Goal: Task Accomplishment & Management: Use online tool/utility

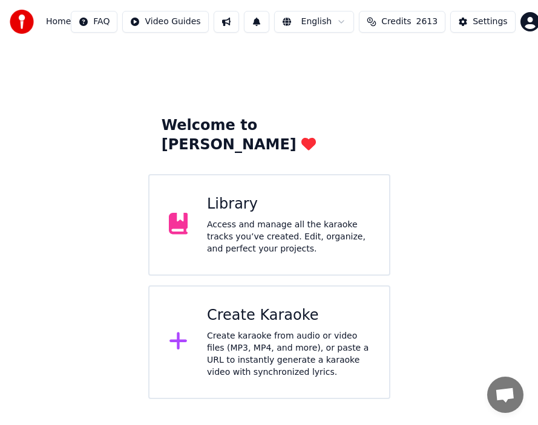
drag, startPoint x: 504, startPoint y: 267, endPoint x: 501, endPoint y: 279, distance: 11.7
click at [504, 267] on div "Welcome to Youka Library Access and manage all the karaoke tracks you’ve create…" at bounding box center [269, 222] width 538 height 356
click at [239, 219] on div "Access and manage all the karaoke tracks you’ve created. Edit, organize, and pe…" at bounding box center [288, 237] width 163 height 36
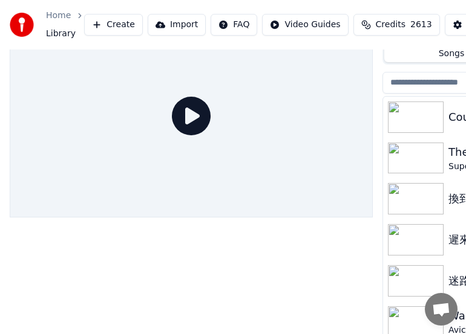
click at [351, 265] on div at bounding box center [191, 180] width 363 height 333
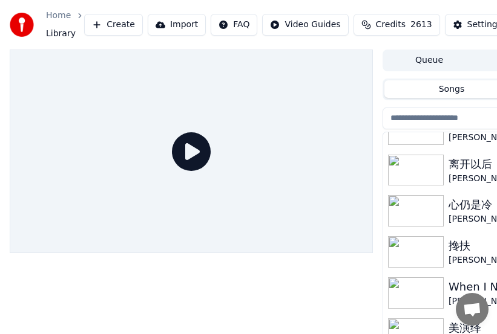
scroll to position [1777, 0]
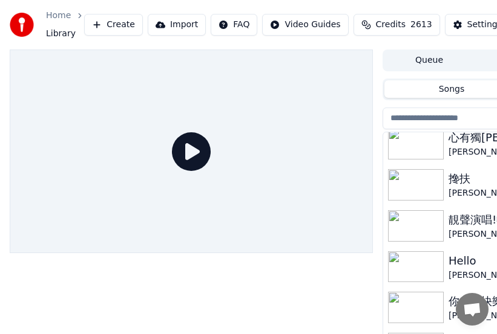
click at [420, 184] on img at bounding box center [416, 184] width 56 height 31
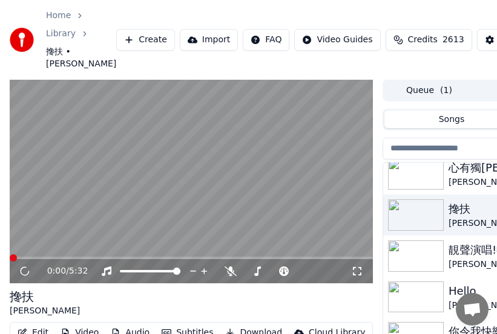
click at [416, 190] on img at bounding box center [416, 173] width 56 height 31
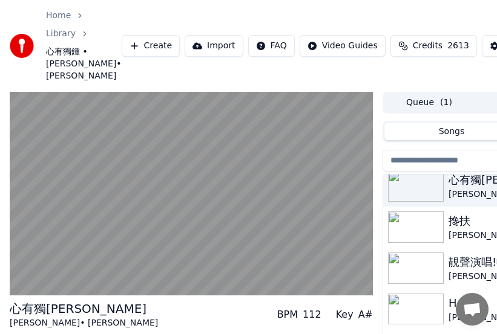
click at [422, 233] on img at bounding box center [416, 227] width 56 height 31
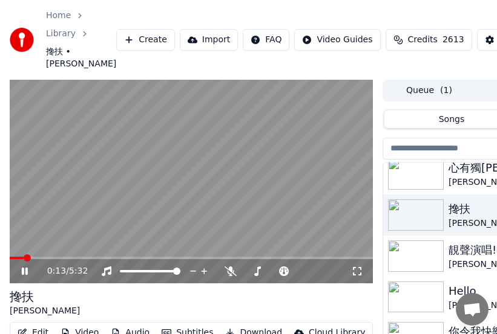
scroll to position [110, 0]
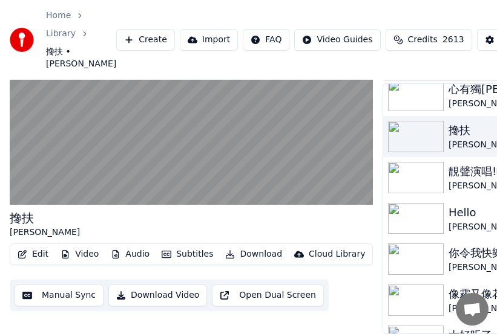
click at [80, 248] on button "Video" at bounding box center [80, 254] width 48 height 17
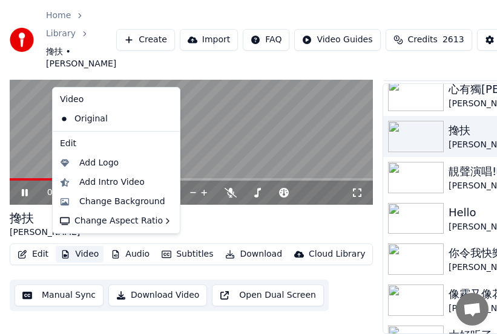
click at [76, 248] on button "Video" at bounding box center [80, 254] width 48 height 17
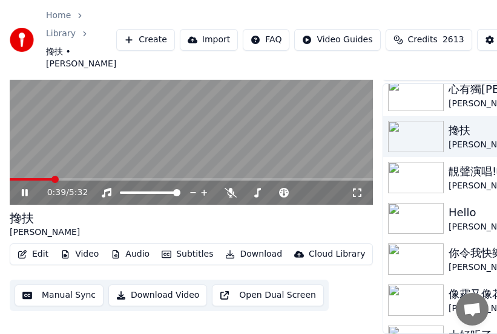
click at [76, 248] on button "Video" at bounding box center [80, 254] width 48 height 17
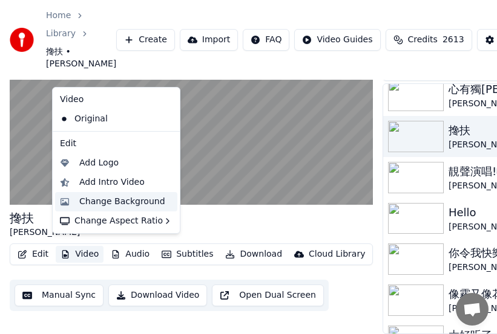
click at [110, 203] on div "Change Background" at bounding box center [122, 202] width 86 height 12
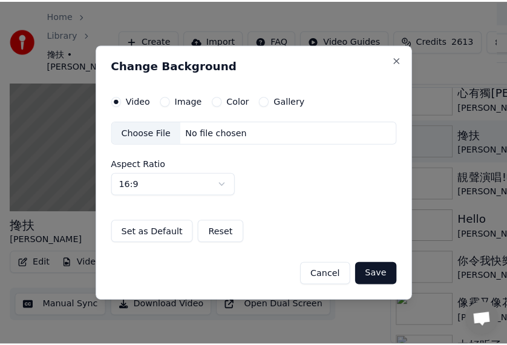
scroll to position [100, 0]
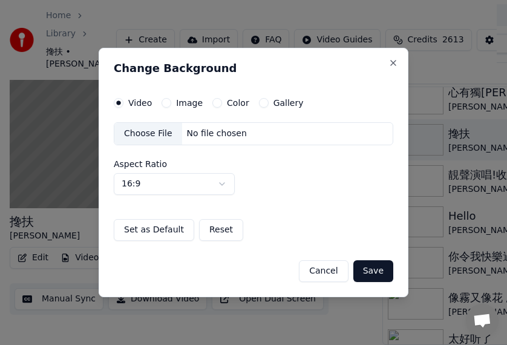
click at [146, 135] on div "Choose File" at bounding box center [148, 134] width 68 height 22
click at [140, 132] on div "Choose File" at bounding box center [148, 134] width 68 height 22
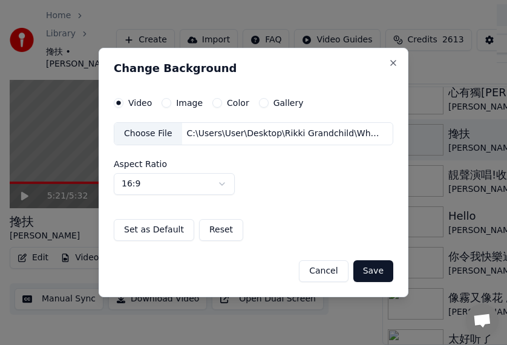
click at [370, 272] on button "Save" at bounding box center [373, 271] width 40 height 22
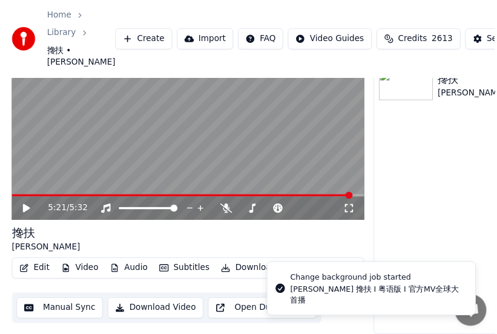
scroll to position [81, 0]
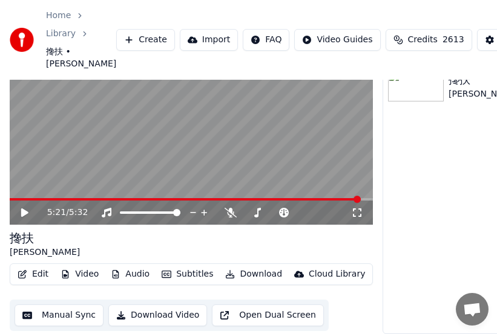
click at [25, 213] on icon at bounding box center [24, 213] width 7 height 8
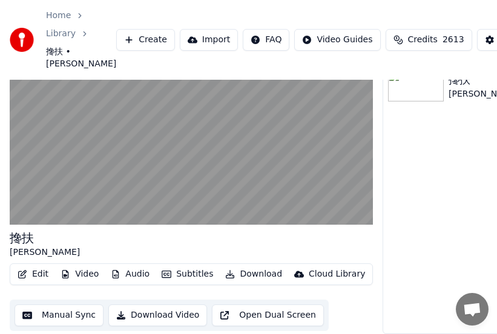
click at [81, 276] on button "Video" at bounding box center [80, 274] width 48 height 17
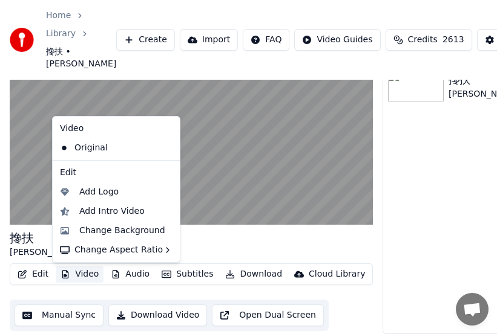
click at [82, 276] on button "Video" at bounding box center [80, 274] width 48 height 17
click at [102, 229] on div "Change Background" at bounding box center [122, 231] width 86 height 12
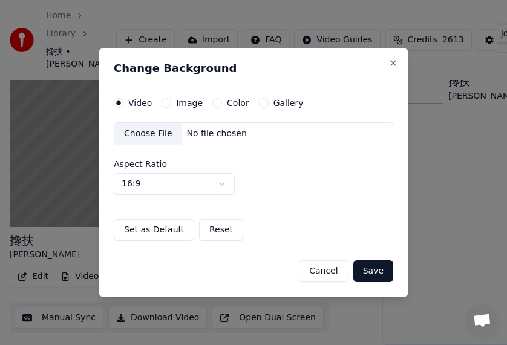
click at [141, 134] on div "Choose File" at bounding box center [148, 134] width 68 height 22
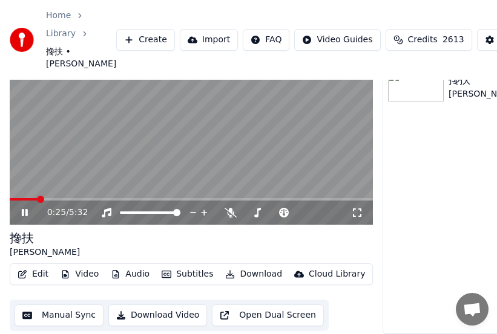
click at [25, 215] on icon at bounding box center [33, 213] width 28 height 10
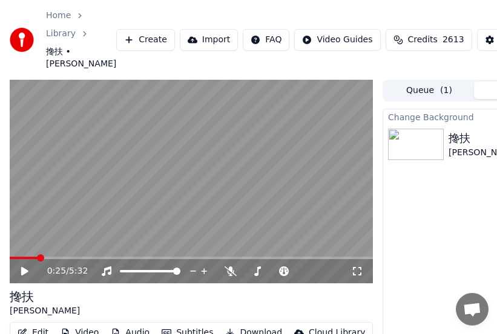
scroll to position [91, 0]
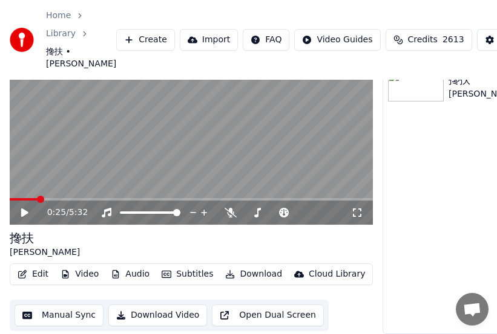
click at [85, 268] on button "Video" at bounding box center [80, 274] width 48 height 17
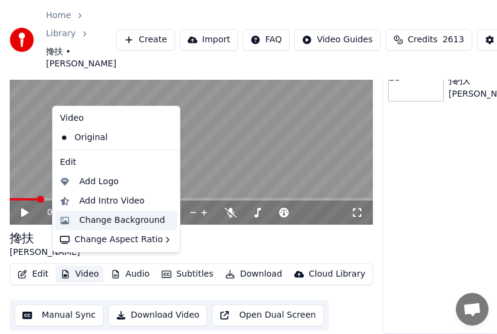
click at [102, 220] on div "Change Background" at bounding box center [122, 221] width 86 height 12
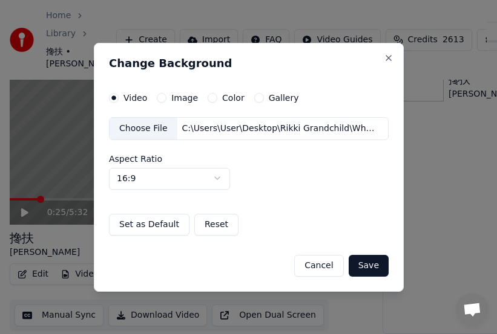
scroll to position [81, 0]
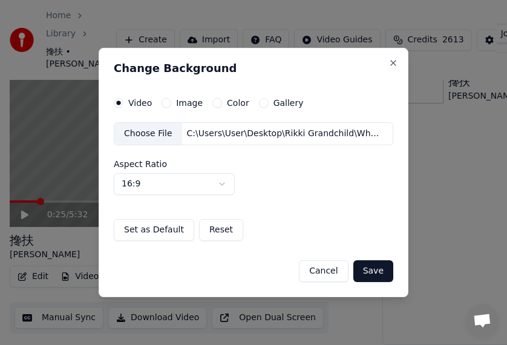
click at [373, 273] on button "Save" at bounding box center [373, 271] width 40 height 22
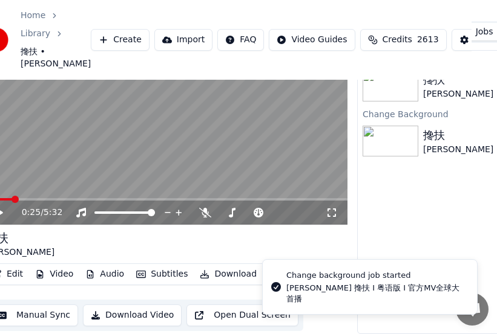
scroll to position [81, 158]
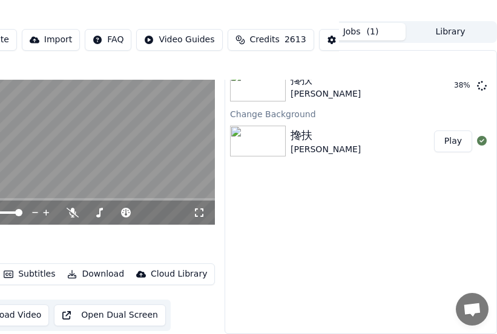
click at [456, 146] on button "Play" at bounding box center [453, 142] width 38 height 22
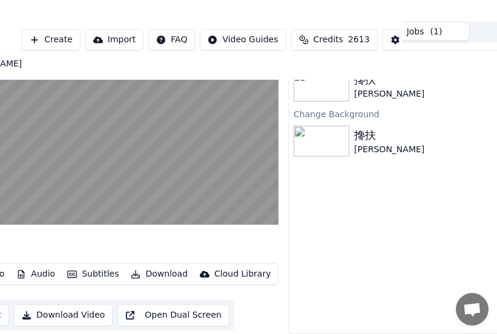
scroll to position [0, 25]
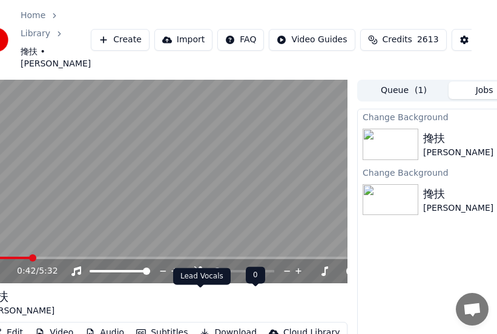
click at [199, 276] on icon at bounding box center [200, 272] width 12 height 10
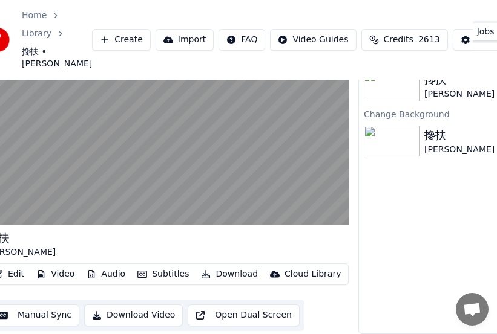
scroll to position [91, 0]
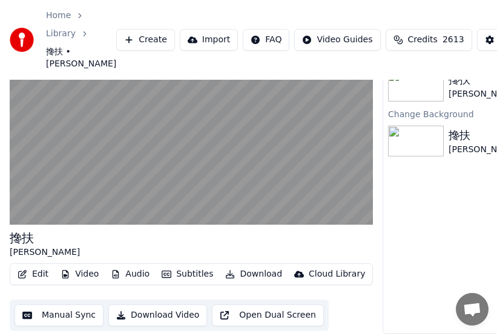
click at [41, 266] on button "Edit" at bounding box center [33, 274] width 41 height 17
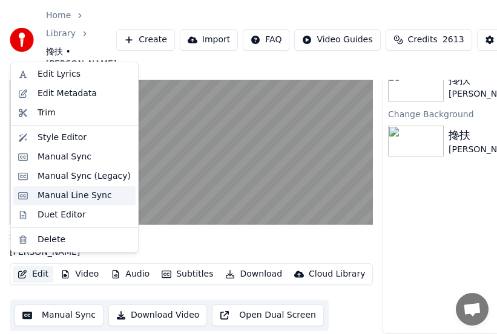
click at [52, 195] on div "Manual Line Sync" at bounding box center [74, 196] width 74 height 12
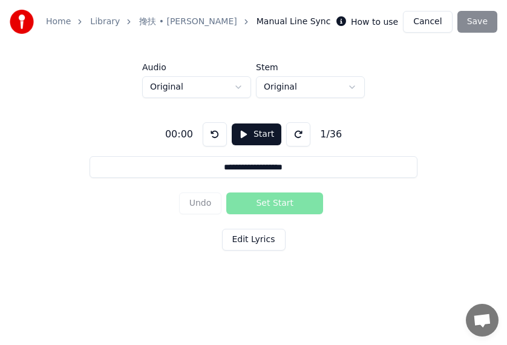
click at [328, 172] on input "**********" at bounding box center [254, 167] width 328 height 22
click at [125, 226] on div "**********" at bounding box center [253, 184] width 468 height 172
click at [425, 25] on button "Cancel" at bounding box center [427, 22] width 49 height 22
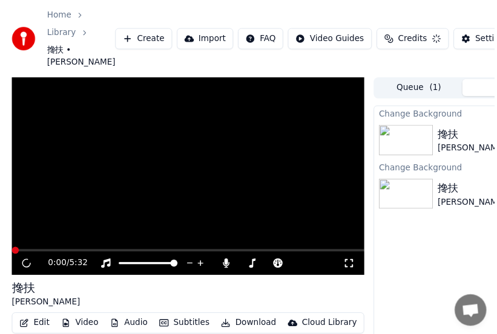
scroll to position [91, 0]
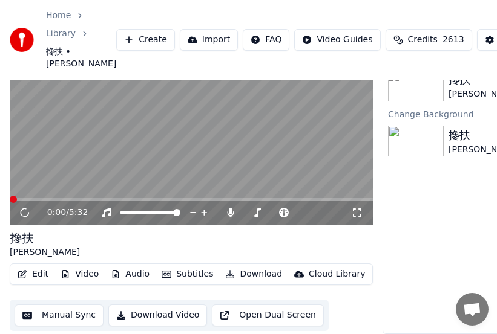
click at [31, 267] on button "Edit" at bounding box center [33, 274] width 41 height 17
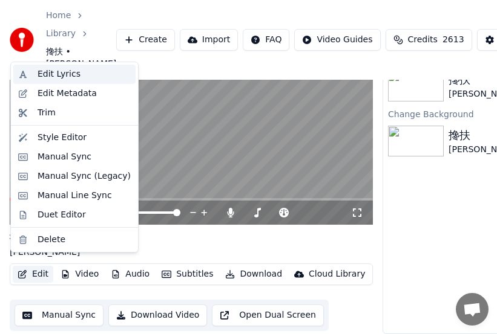
click at [54, 73] on div "Edit Lyrics" at bounding box center [58, 74] width 43 height 12
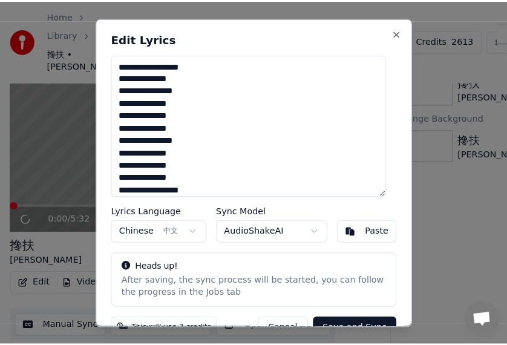
scroll to position [81, 0]
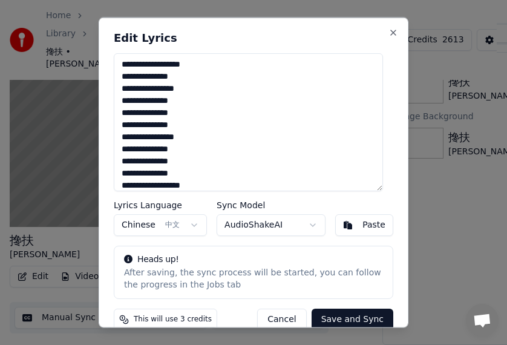
click at [277, 319] on button "Cancel" at bounding box center [281, 319] width 49 height 22
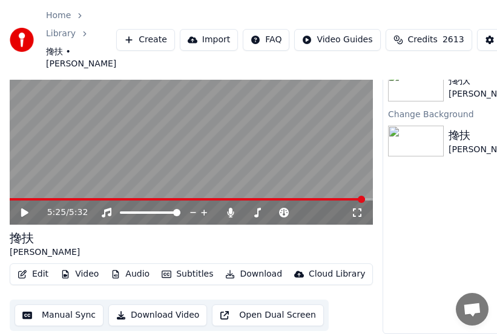
click at [36, 276] on button "Edit" at bounding box center [33, 274] width 41 height 17
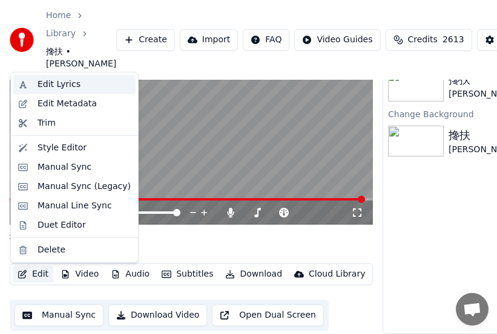
click at [54, 86] on div "Edit Lyrics" at bounding box center [58, 85] width 43 height 12
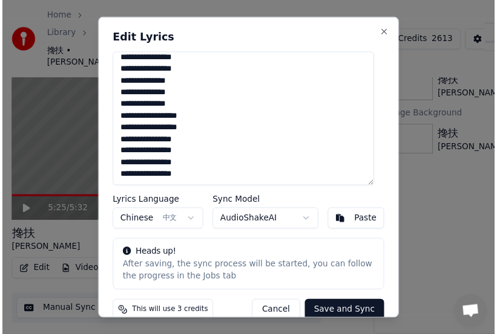
scroll to position [18, 0]
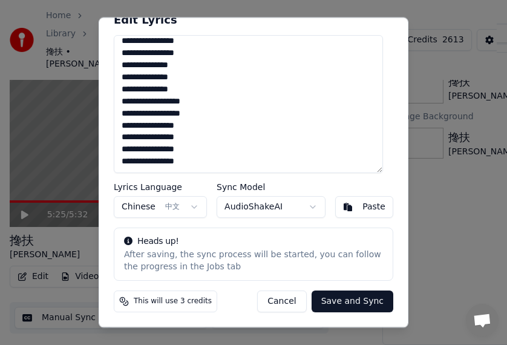
drag, startPoint x: 123, startPoint y: 64, endPoint x: 429, endPoint y: 360, distance: 425.5
click at [429, 288] on html "Home Library 搀扶 • [PERSON_NAME] Create Import FAQ Video Guides Credits 2613 Set…" at bounding box center [253, 115] width 507 height 345
click at [335, 207] on button "Paste" at bounding box center [364, 208] width 58 height 22
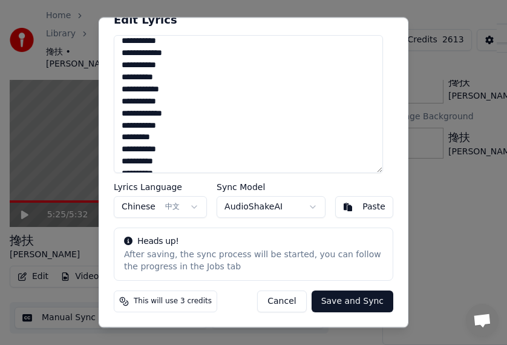
click at [346, 305] on button "Save and Sync" at bounding box center [352, 301] width 82 height 22
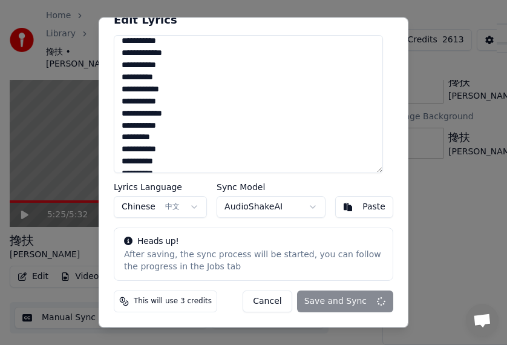
type textarea "**********"
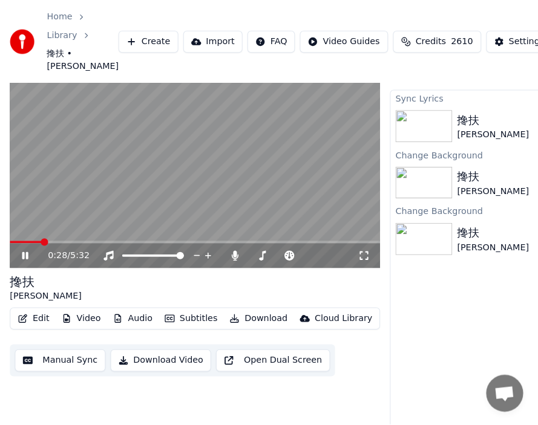
scroll to position [0, 0]
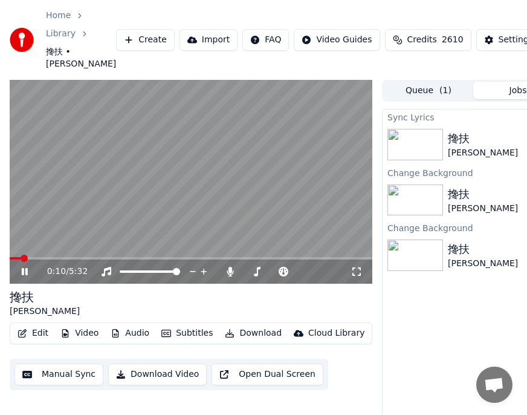
click at [21, 262] on span at bounding box center [24, 258] width 7 height 7
click at [10, 262] on span at bounding box center [13, 258] width 7 height 7
click at [35, 342] on button "Edit" at bounding box center [33, 333] width 41 height 17
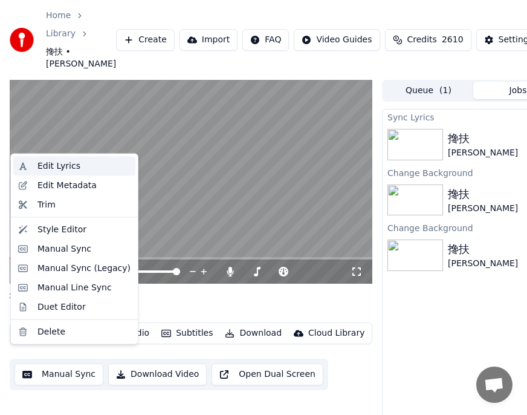
click at [58, 166] on div "Edit Lyrics" at bounding box center [58, 166] width 43 height 12
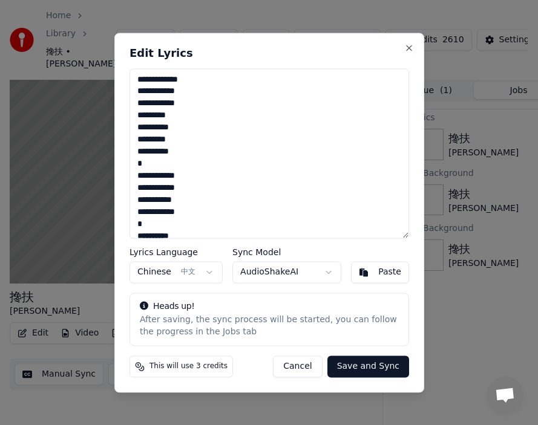
type textarea "**********"
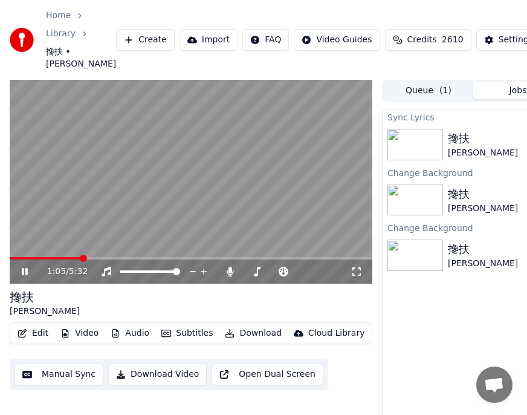
click at [25, 276] on icon at bounding box center [33, 272] width 28 height 10
click at [36, 342] on button "Edit" at bounding box center [33, 333] width 41 height 17
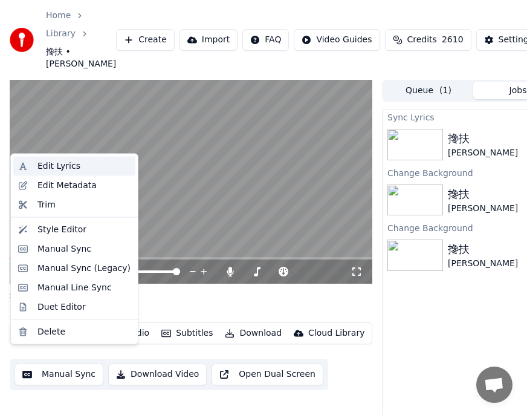
click at [47, 162] on div "Edit Lyrics" at bounding box center [58, 166] width 43 height 12
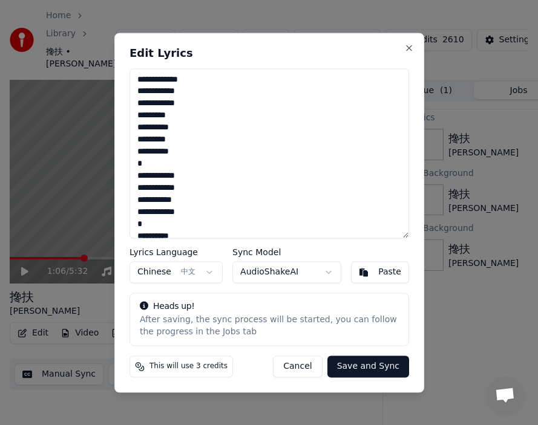
scroll to position [397, 0]
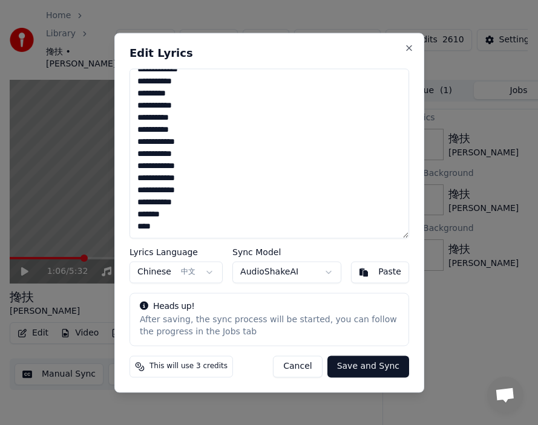
drag, startPoint x: 137, startPoint y: 77, endPoint x: 206, endPoint y: 310, distance: 243.4
click at [210, 365] on div "**********" at bounding box center [269, 213] width 310 height 360
click at [366, 273] on button "Paste" at bounding box center [380, 272] width 58 height 22
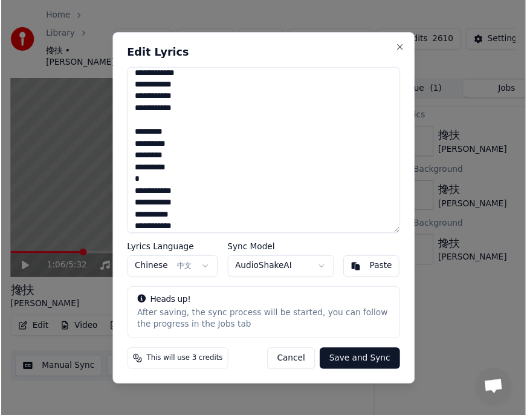
scroll to position [0, 0]
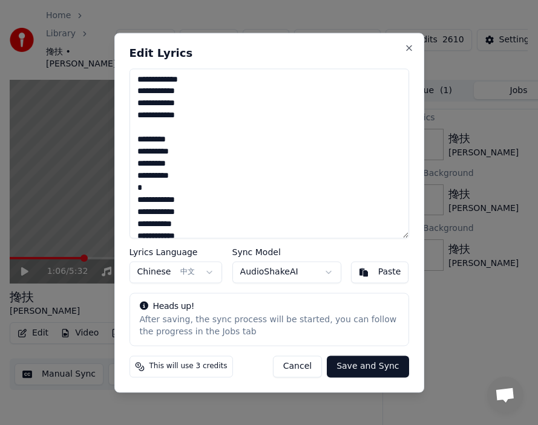
click at [360, 368] on button "Save and Sync" at bounding box center [368, 367] width 82 height 22
type textarea "**********"
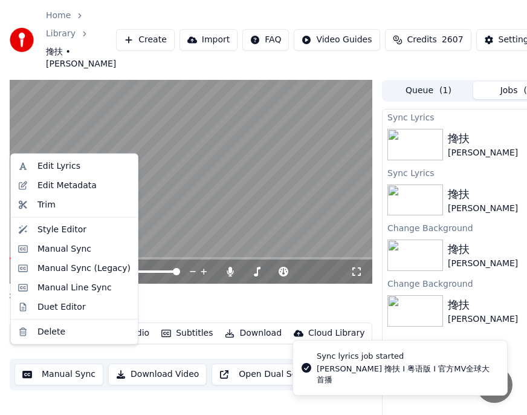
click at [34, 342] on button "Edit" at bounding box center [33, 333] width 41 height 17
click at [55, 162] on div "Edit Lyrics" at bounding box center [58, 166] width 43 height 12
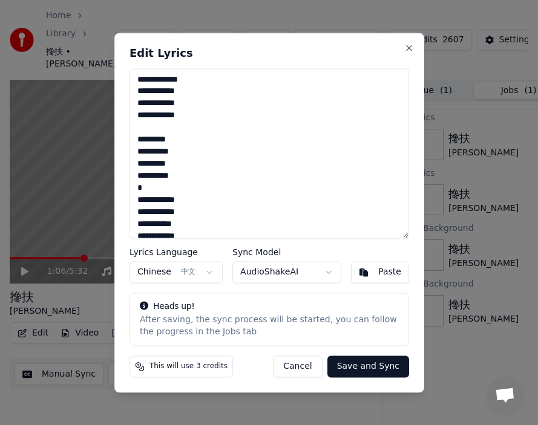
click at [354, 365] on button "Save and Sync" at bounding box center [368, 367] width 82 height 22
type textarea "**********"
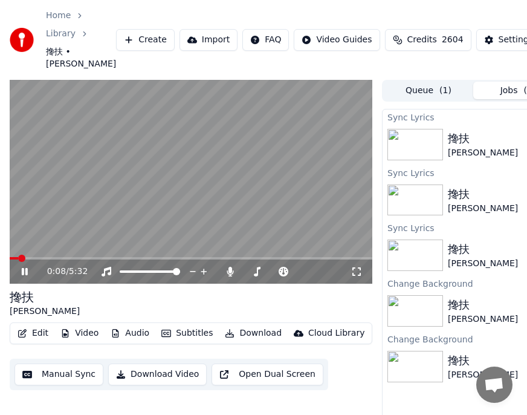
click at [18, 259] on span at bounding box center [14, 258] width 8 height 2
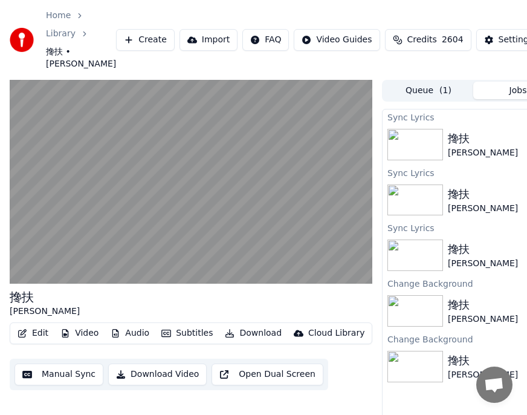
click at [44, 342] on button "Edit" at bounding box center [33, 333] width 41 height 17
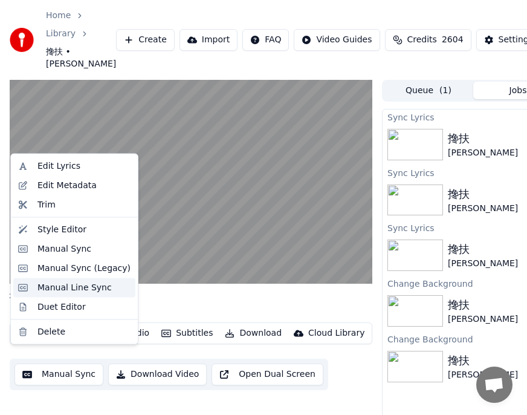
click at [59, 286] on div "Manual Line Sync" at bounding box center [74, 287] width 74 height 12
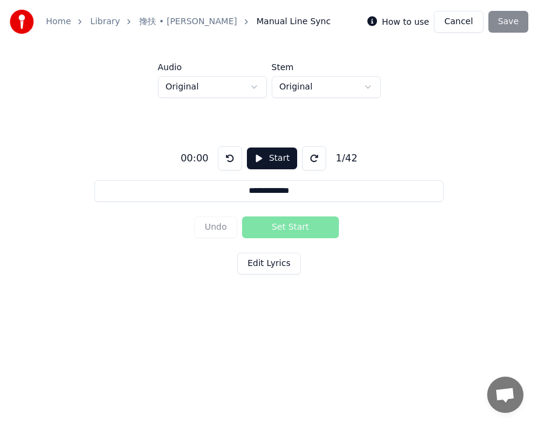
click at [267, 160] on button "Start" at bounding box center [272, 159] width 50 height 22
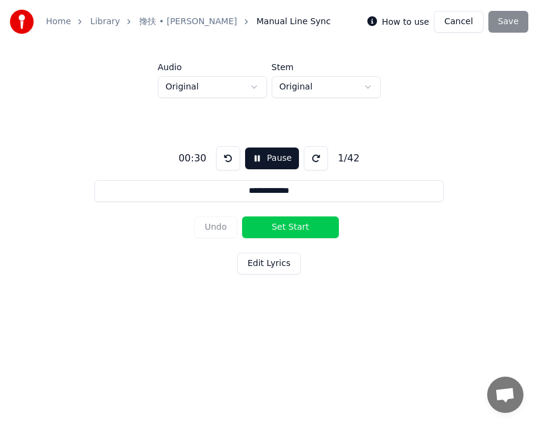
click at [265, 224] on button "Set Start" at bounding box center [290, 228] width 97 height 22
click at [220, 226] on button "Undo" at bounding box center [215, 228] width 43 height 22
click at [220, 226] on div "Undo Set Start" at bounding box center [268, 227] width 149 height 31
click at [221, 226] on div "Undo Set Start" at bounding box center [268, 227] width 149 height 31
click at [226, 152] on button at bounding box center [228, 158] width 24 height 24
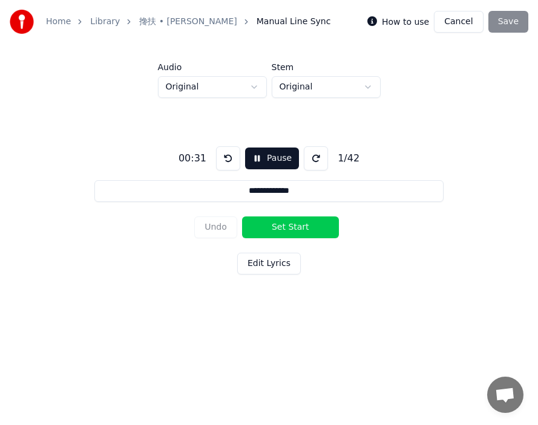
click at [226, 154] on button at bounding box center [228, 158] width 24 height 24
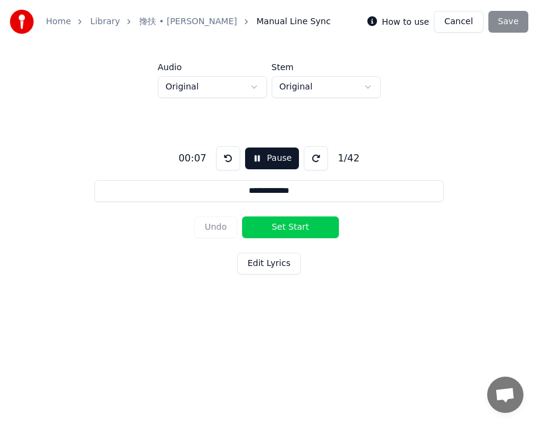
click at [226, 154] on button at bounding box center [228, 158] width 24 height 24
click at [316, 158] on button at bounding box center [316, 158] width 24 height 24
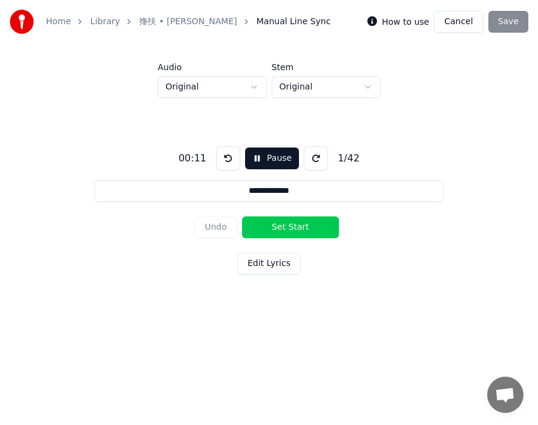
click at [316, 158] on button at bounding box center [316, 158] width 24 height 24
click at [278, 228] on button "Set Start" at bounding box center [290, 228] width 97 height 22
click at [286, 227] on button "Set End" at bounding box center [290, 228] width 97 height 22
click at [286, 227] on button "Set Start" at bounding box center [290, 228] width 97 height 22
click at [307, 230] on button "Set End" at bounding box center [290, 228] width 97 height 22
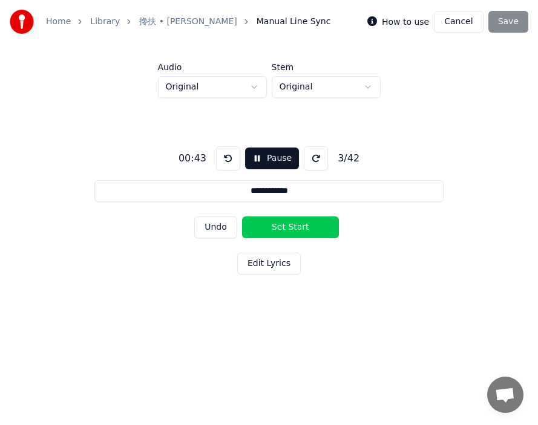
click at [266, 227] on button "Set Start" at bounding box center [290, 228] width 97 height 22
click at [298, 223] on button "Set End" at bounding box center [290, 228] width 97 height 22
click at [287, 223] on button "Set Start" at bounding box center [290, 228] width 97 height 22
click at [306, 224] on button "Set End" at bounding box center [290, 228] width 97 height 22
click at [259, 224] on button "Set Start" at bounding box center [290, 228] width 97 height 22
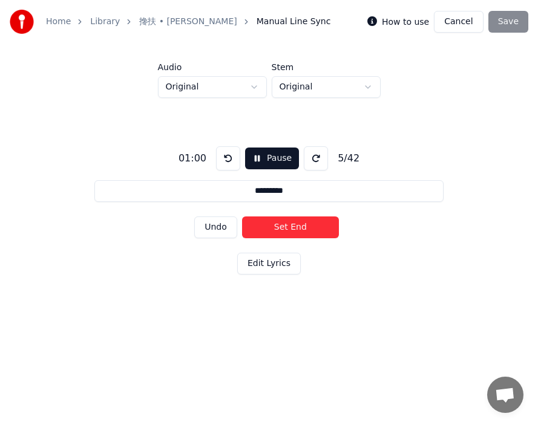
click at [307, 227] on button "Set End" at bounding box center [290, 228] width 97 height 22
click at [262, 226] on button "Set Start" at bounding box center [290, 228] width 97 height 22
click at [300, 227] on button "Set End" at bounding box center [290, 228] width 97 height 22
click at [261, 226] on button "Set Start" at bounding box center [290, 228] width 97 height 22
click at [302, 228] on button "Set End" at bounding box center [290, 228] width 97 height 22
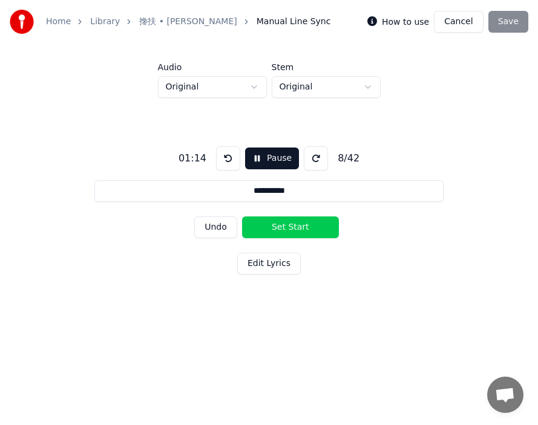
click at [279, 227] on button "Set Start" at bounding box center [290, 228] width 97 height 22
click at [308, 230] on button "Set End" at bounding box center [290, 228] width 97 height 22
click at [270, 231] on button "Set Start" at bounding box center [290, 228] width 97 height 22
click at [317, 229] on button "Set End" at bounding box center [290, 228] width 97 height 22
click at [272, 227] on button "Set Start" at bounding box center [290, 228] width 97 height 22
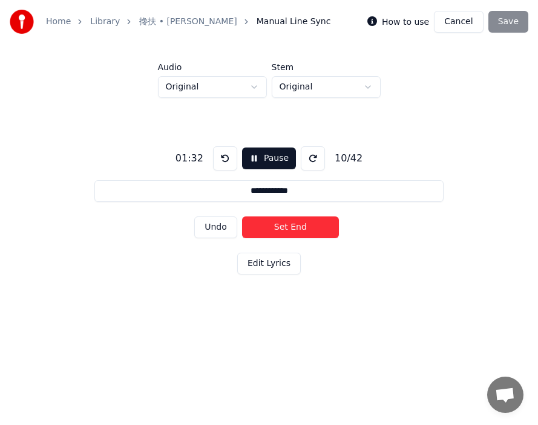
click at [309, 230] on button "Set End" at bounding box center [290, 228] width 97 height 22
click at [268, 226] on button "Set Start" at bounding box center [290, 228] width 97 height 22
click at [303, 229] on button "Set End" at bounding box center [290, 228] width 97 height 22
click at [264, 227] on button "Set Start" at bounding box center [290, 228] width 97 height 22
click at [303, 227] on button "Set End" at bounding box center [290, 228] width 97 height 22
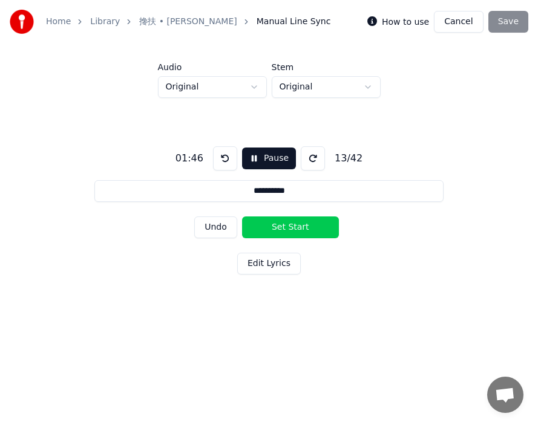
click at [259, 227] on button "Set Start" at bounding box center [290, 228] width 97 height 22
click at [310, 227] on button "Set End" at bounding box center [290, 228] width 97 height 22
click at [264, 226] on button "Set Start" at bounding box center [290, 228] width 97 height 22
click at [313, 226] on button "Set End" at bounding box center [290, 228] width 97 height 22
click at [263, 225] on button "Set Start" at bounding box center [290, 228] width 97 height 22
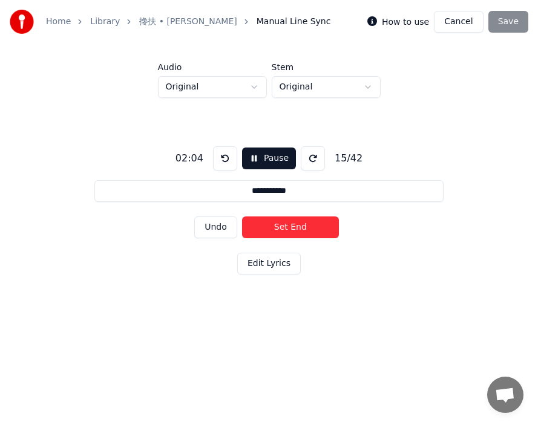
click at [301, 226] on button "Set End" at bounding box center [290, 228] width 97 height 22
click at [275, 226] on button "Set Start" at bounding box center [290, 228] width 97 height 22
click at [311, 226] on button "Set End" at bounding box center [290, 228] width 97 height 22
click at [264, 226] on button "Set Start" at bounding box center [290, 228] width 97 height 22
click at [301, 225] on button "Set End" at bounding box center [290, 228] width 97 height 22
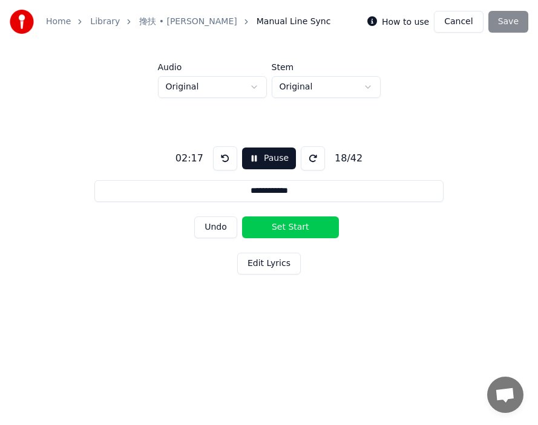
click at [249, 225] on button "Set Start" at bounding box center [290, 228] width 97 height 22
click at [305, 229] on button "Set End" at bounding box center [290, 228] width 97 height 22
click at [258, 227] on button "Set Start" at bounding box center [290, 228] width 97 height 22
click at [282, 220] on button "Set End" at bounding box center [290, 228] width 97 height 22
click at [270, 221] on button "Set Start" at bounding box center [290, 228] width 97 height 22
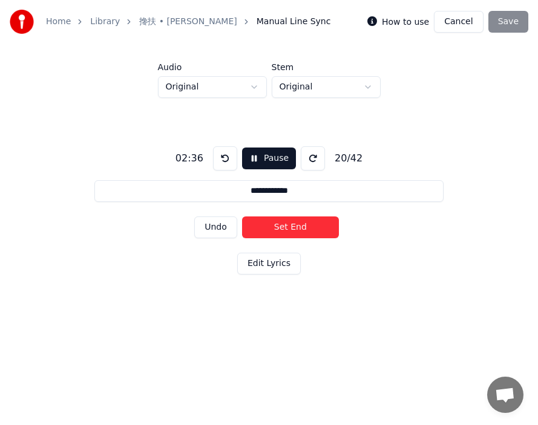
click at [308, 223] on button "Set End" at bounding box center [290, 228] width 97 height 22
click at [267, 224] on button "Set Start" at bounding box center [290, 228] width 97 height 22
click at [279, 223] on button "Set End" at bounding box center [290, 228] width 97 height 22
click at [279, 223] on button "Set Start" at bounding box center [290, 228] width 97 height 22
click at [279, 223] on button "Set End" at bounding box center [290, 228] width 97 height 22
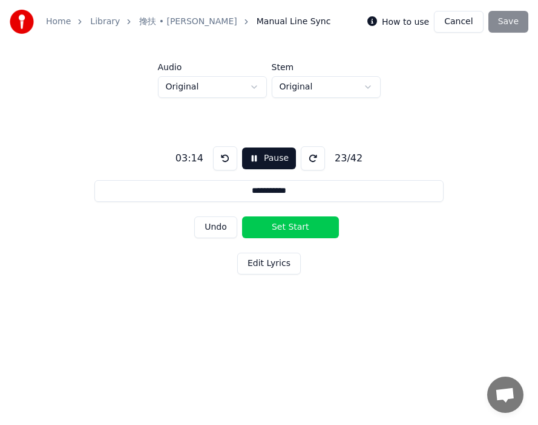
click at [279, 223] on button "Set Start" at bounding box center [290, 228] width 97 height 22
click at [279, 223] on button "Set End" at bounding box center [290, 228] width 97 height 22
click at [279, 223] on button "Set Start" at bounding box center [290, 228] width 97 height 22
click at [279, 223] on button "Set End" at bounding box center [290, 228] width 97 height 22
click at [276, 224] on button "Set Start" at bounding box center [290, 228] width 97 height 22
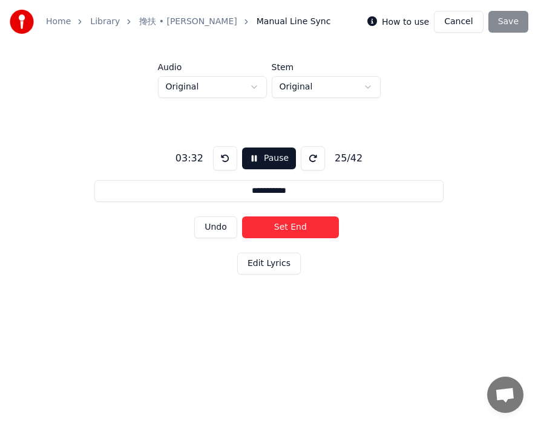
click at [276, 224] on button "Set End" at bounding box center [290, 228] width 97 height 22
click at [267, 223] on button "Set Start" at bounding box center [290, 228] width 97 height 22
click at [301, 224] on button "Set End" at bounding box center [290, 228] width 97 height 22
click at [270, 226] on button "Set Start" at bounding box center [290, 228] width 97 height 22
click at [307, 223] on button "Set End" at bounding box center [290, 228] width 97 height 22
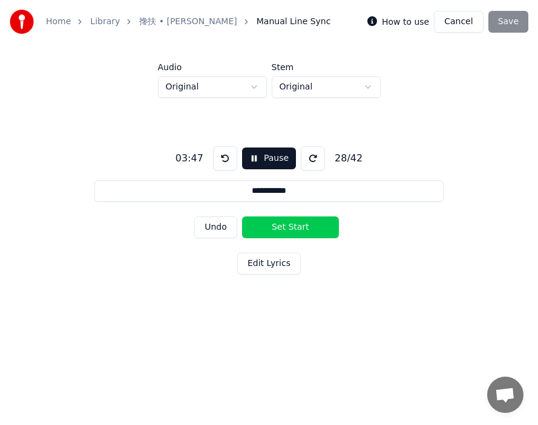
click at [269, 223] on button "Set Start" at bounding box center [290, 228] width 97 height 22
click at [313, 223] on button "Set End" at bounding box center [290, 228] width 97 height 22
click at [265, 221] on button "Set Start" at bounding box center [290, 228] width 97 height 22
click at [311, 223] on button "Set End" at bounding box center [290, 228] width 97 height 22
click at [266, 221] on button "Set Start" at bounding box center [290, 228] width 97 height 22
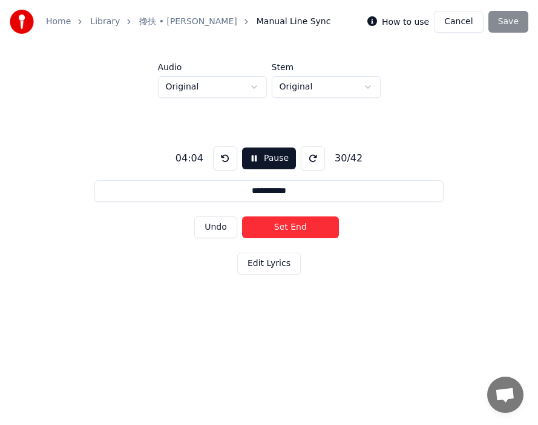
click at [307, 223] on button "Set End" at bounding box center [290, 228] width 97 height 22
click at [261, 226] on button "Set Start" at bounding box center [290, 228] width 97 height 22
click at [319, 225] on button "Set End" at bounding box center [290, 228] width 97 height 22
click at [290, 226] on button "Set Start" at bounding box center [290, 228] width 97 height 22
click at [325, 226] on button "Set End" at bounding box center [290, 228] width 97 height 22
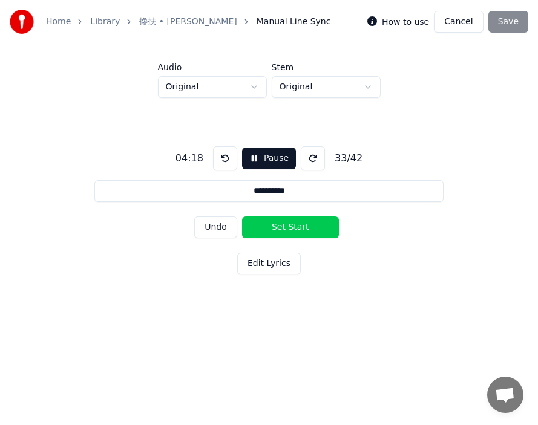
click at [285, 227] on button "Set Start" at bounding box center [290, 228] width 97 height 22
click at [331, 227] on button "Set End" at bounding box center [290, 228] width 97 height 22
click at [274, 224] on button "Set Start" at bounding box center [290, 228] width 97 height 22
click at [316, 224] on button "Set End" at bounding box center [290, 228] width 97 height 22
click at [269, 221] on button "Set Start" at bounding box center [290, 228] width 97 height 22
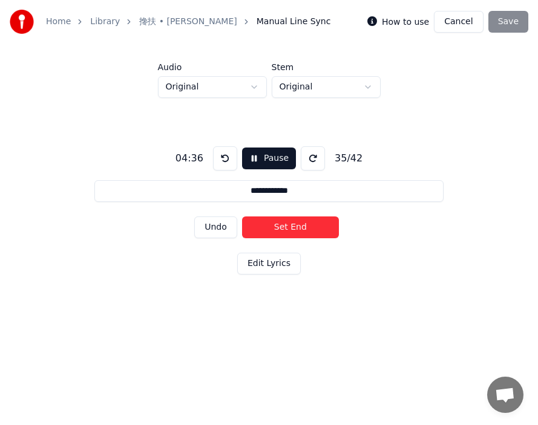
click at [308, 226] on button "Set End" at bounding box center [290, 228] width 97 height 22
click at [284, 224] on button "Set Start" at bounding box center [290, 228] width 97 height 22
click at [310, 224] on button "Set End" at bounding box center [290, 228] width 97 height 22
click at [277, 226] on button "Set Start" at bounding box center [290, 228] width 97 height 22
click at [312, 225] on button "Set End" at bounding box center [290, 228] width 97 height 22
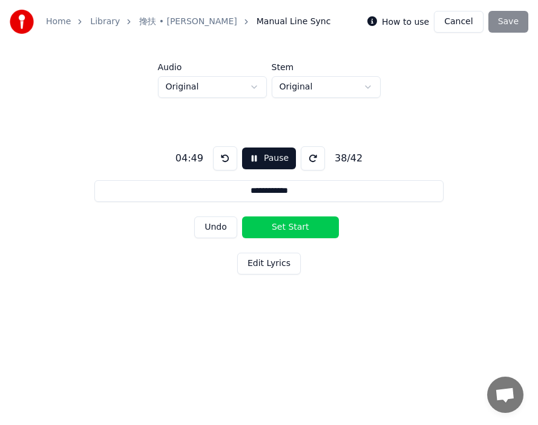
click at [273, 224] on button "Set Start" at bounding box center [290, 228] width 97 height 22
click at [307, 224] on button "Set End" at bounding box center [290, 228] width 97 height 22
click at [256, 224] on button "Set Start" at bounding box center [290, 228] width 97 height 22
click at [306, 225] on button "Set End" at bounding box center [290, 228] width 97 height 22
click at [282, 226] on button "Set Start" at bounding box center [290, 228] width 97 height 22
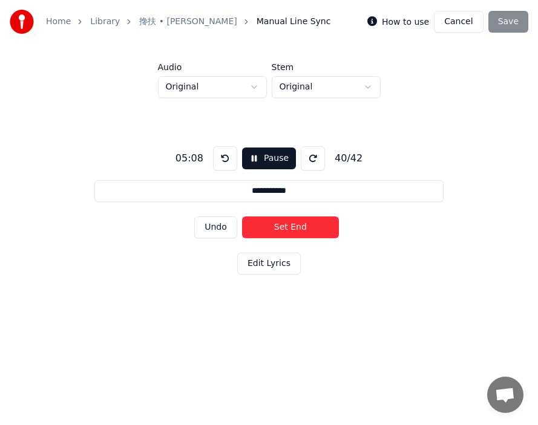
click at [314, 226] on button "Set End" at bounding box center [290, 228] width 97 height 22
click at [284, 227] on button "Set Start" at bounding box center [290, 228] width 97 height 22
click at [316, 231] on button "Set End" at bounding box center [290, 228] width 97 height 22
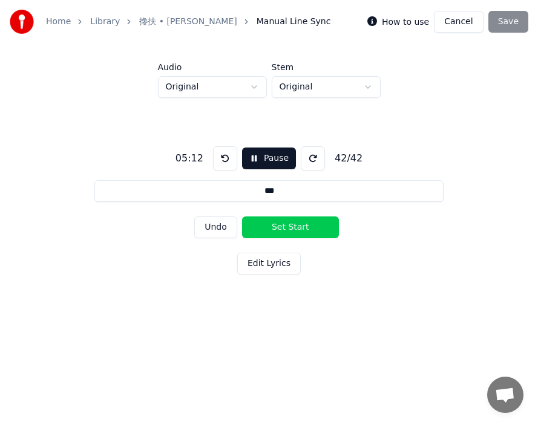
click at [289, 230] on button "Set Start" at bounding box center [290, 228] width 97 height 22
click at [312, 229] on button "Set End" at bounding box center [290, 228] width 97 height 22
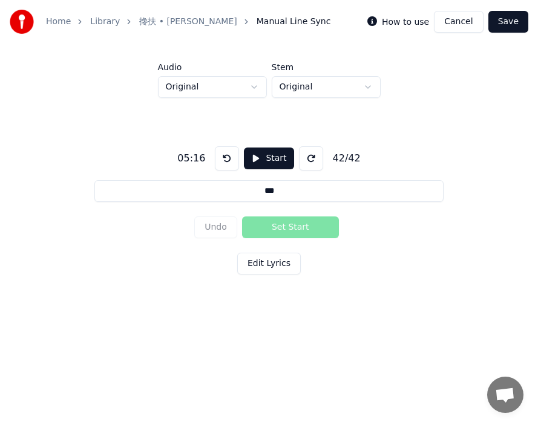
click at [505, 23] on button "Save" at bounding box center [508, 22] width 40 height 22
type input "***"
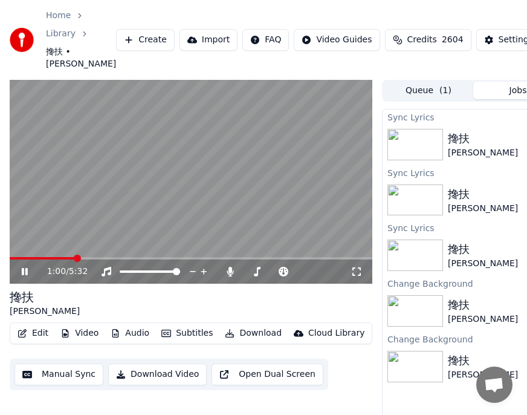
click at [195, 342] on button "Subtitles" at bounding box center [187, 333] width 61 height 17
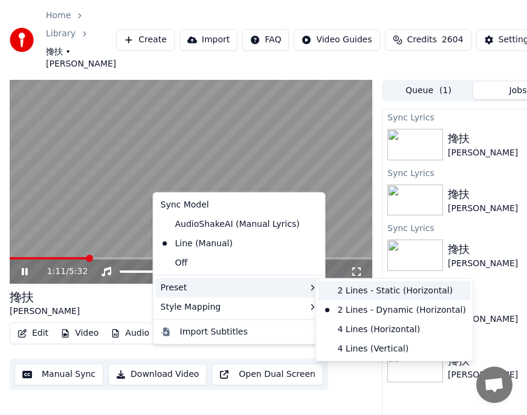
click at [345, 288] on div "2 Lines - Static (Horizontal)" at bounding box center [395, 290] width 152 height 19
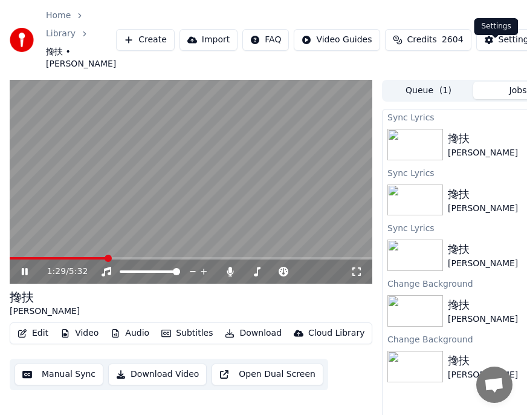
click at [499, 46] on div "Settings" at bounding box center [516, 40] width 34 height 12
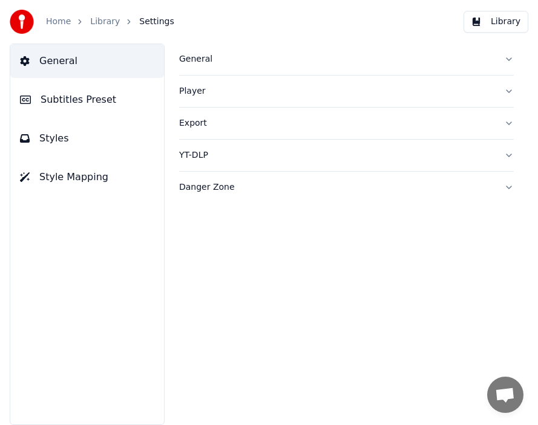
click at [86, 94] on span "Subtitles Preset" at bounding box center [79, 100] width 76 height 15
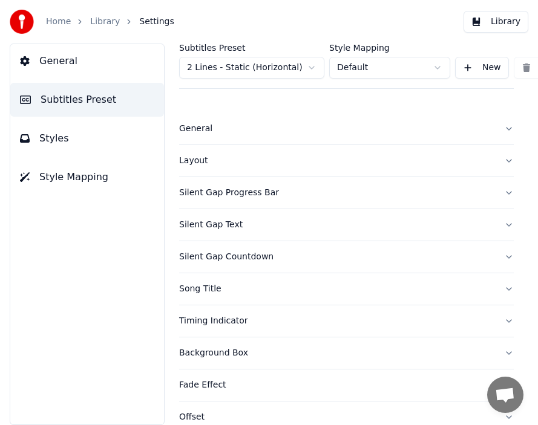
click at [200, 158] on div "Layout" at bounding box center [336, 161] width 315 height 12
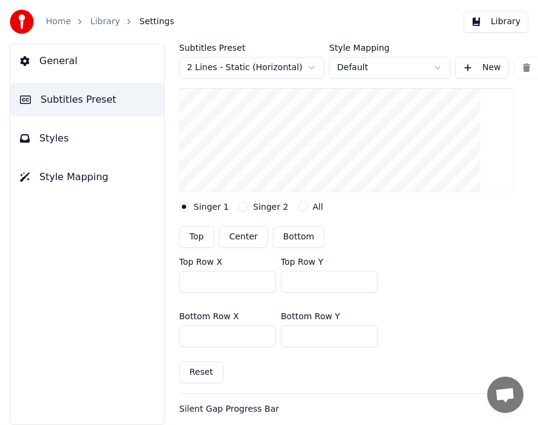
scroll to position [191, 0]
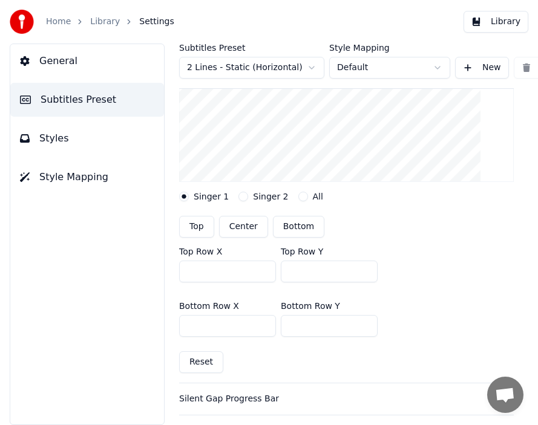
click at [190, 272] on input "***" at bounding box center [227, 272] width 97 height 22
type input "***"
click at [294, 272] on input "***" at bounding box center [329, 272] width 97 height 22
type input "***"
drag, startPoint x: 186, startPoint y: 271, endPoint x: 194, endPoint y: 271, distance: 7.3
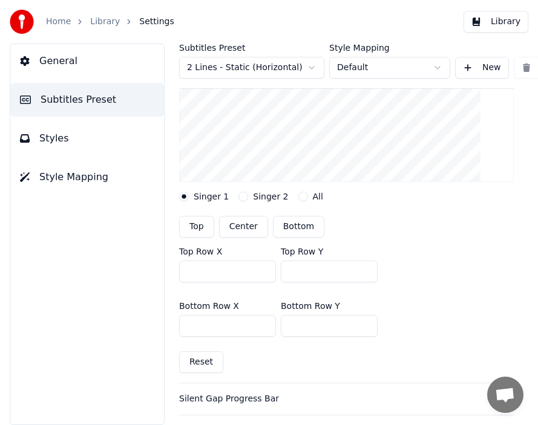
click at [194, 271] on input "***" at bounding box center [227, 272] width 97 height 22
type input "***"
click at [193, 325] on input "***" at bounding box center [227, 326] width 97 height 22
type input "***"
click at [295, 329] on input "***" at bounding box center [329, 326] width 97 height 22
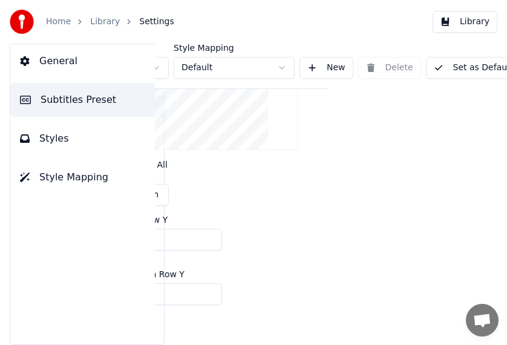
scroll to position [191, 186]
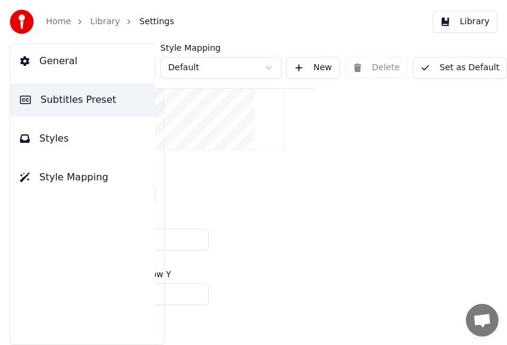
type input "***"
click at [444, 69] on button "Set as Default" at bounding box center [459, 68] width 95 height 22
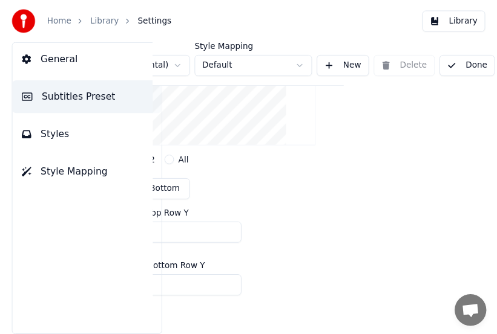
scroll to position [191, 153]
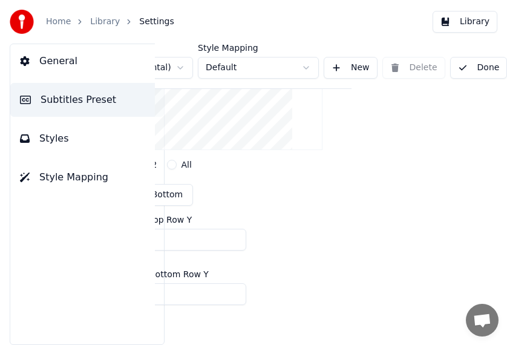
click at [476, 71] on button "Done" at bounding box center [478, 68] width 57 height 22
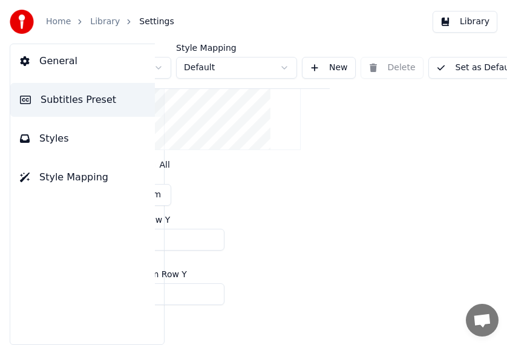
click at [106, 24] on link "Library" at bounding box center [105, 22] width 30 height 12
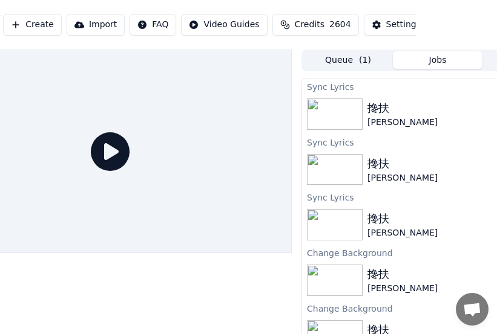
scroll to position [0, 135]
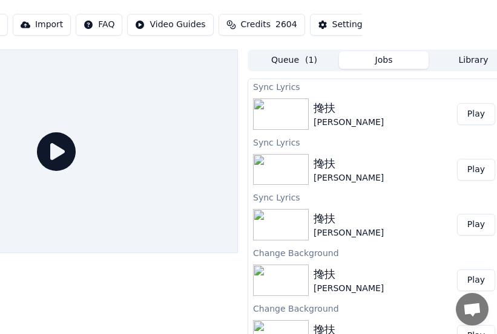
click at [477, 116] on button "Play" at bounding box center [476, 114] width 38 height 22
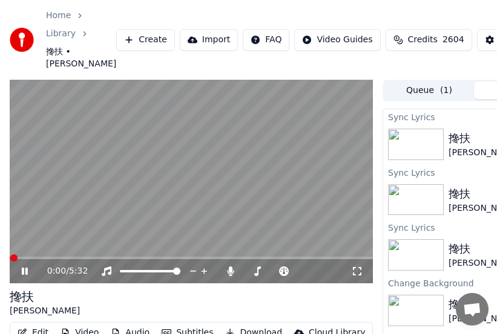
click at [357, 276] on icon at bounding box center [357, 272] width 12 height 10
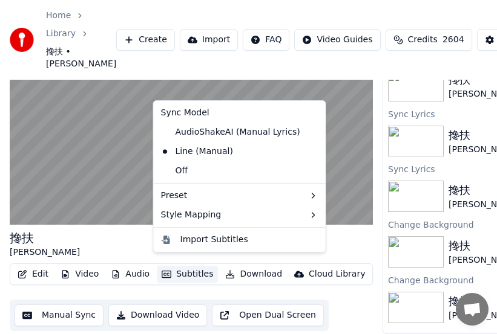
click at [198, 266] on button "Subtitles" at bounding box center [187, 274] width 61 height 17
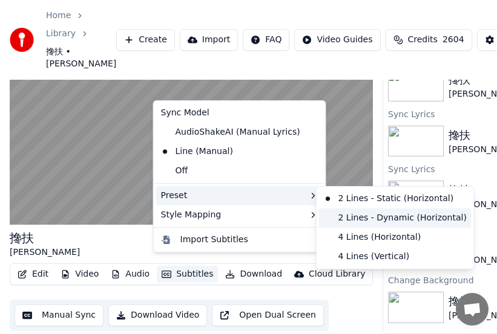
click at [378, 219] on div "2 Lines - Dynamic (Horizontal)" at bounding box center [395, 218] width 152 height 19
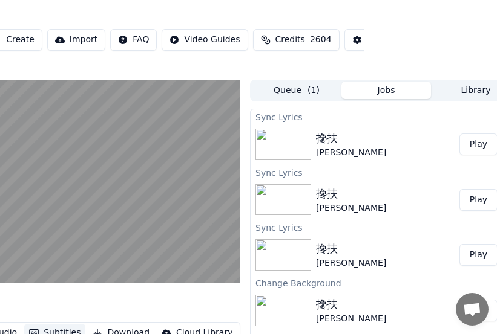
scroll to position [0, 50]
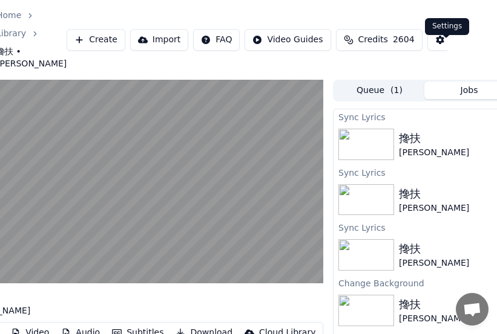
click at [449, 46] on div "Settings" at bounding box center [466, 40] width 34 height 12
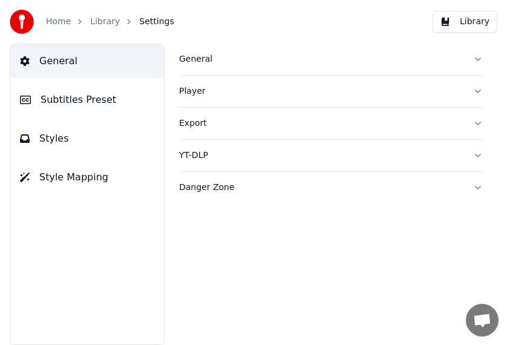
click at [87, 102] on span "Subtitles Preset" at bounding box center [79, 100] width 76 height 15
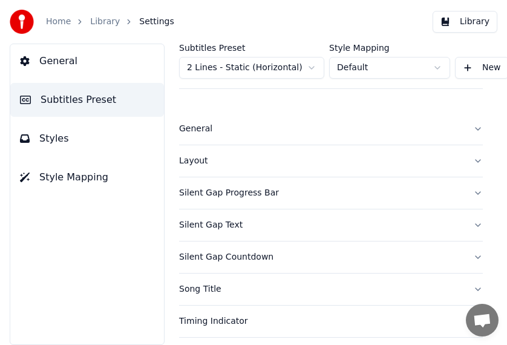
click at [203, 163] on div "Layout" at bounding box center [321, 161] width 284 height 12
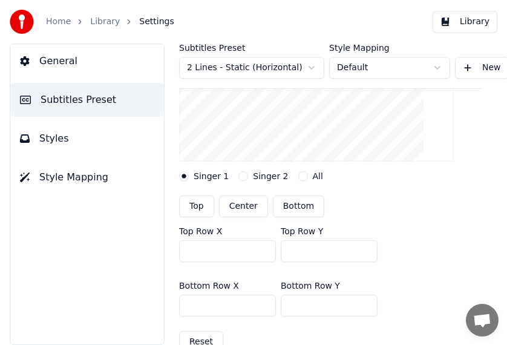
scroll to position [186, 0]
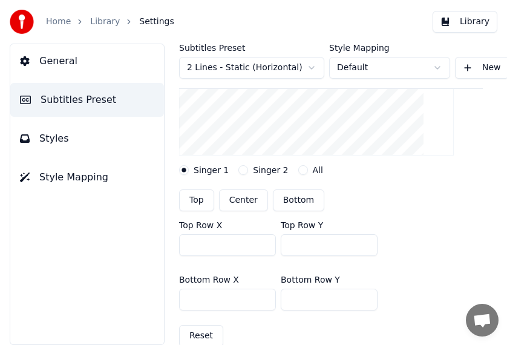
click at [314, 68] on html "Home Library Settings Library General Subtitles Preset Styles Style Mapping Sub…" at bounding box center [253, 172] width 507 height 345
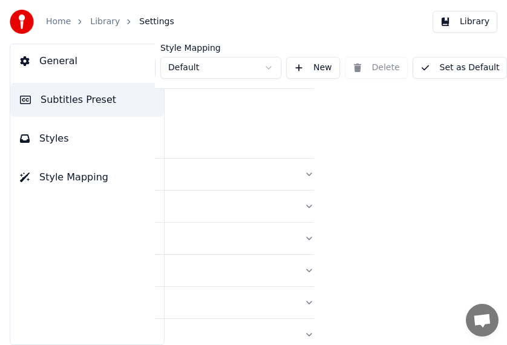
scroll to position [343, 0]
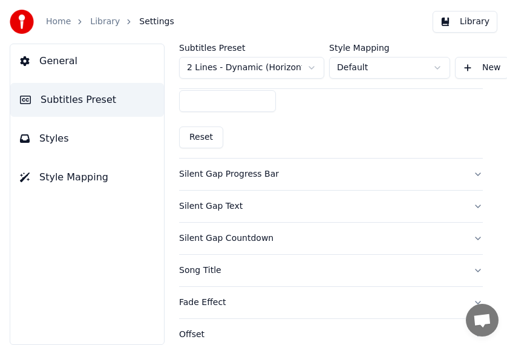
click at [311, 68] on html "Home Library Settings Library General Subtitles Preset Styles Style Mapping Sub…" at bounding box center [253, 172] width 507 height 345
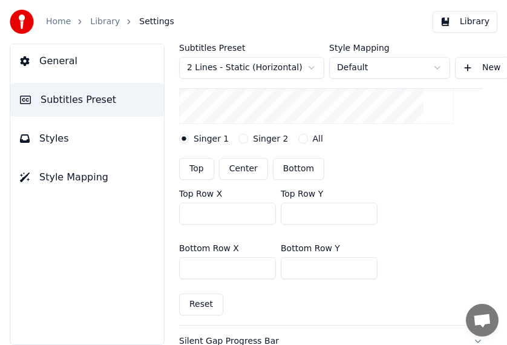
scroll to position [226, 0]
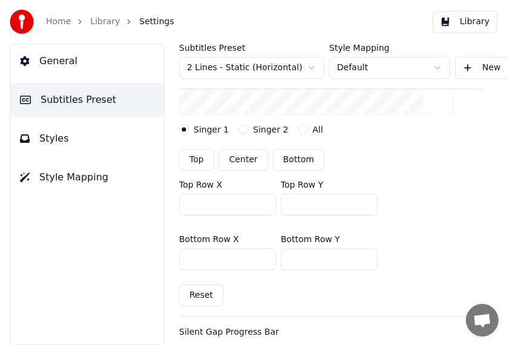
drag, startPoint x: 187, startPoint y: 203, endPoint x: 194, endPoint y: 203, distance: 6.7
click at [194, 203] on input "***" at bounding box center [227, 205] width 97 height 22
type input "***"
click at [190, 261] on input "***" at bounding box center [227, 259] width 97 height 22
type input "***"
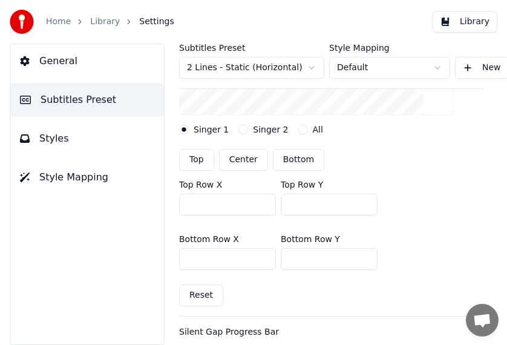
click at [202, 296] on button "Reset" at bounding box center [201, 295] width 44 height 22
type input "***"
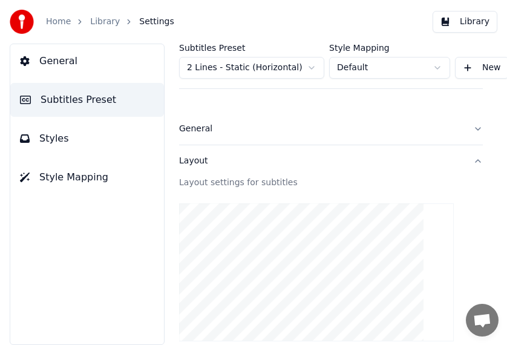
scroll to position [0, 186]
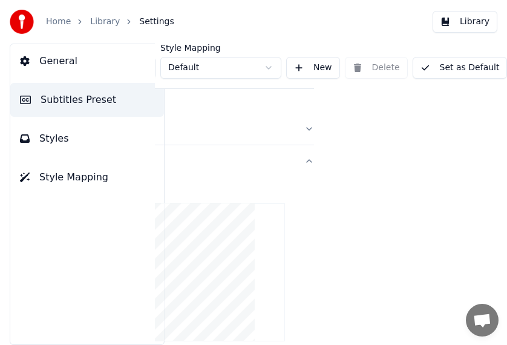
click at [462, 65] on button "Set as Default" at bounding box center [459, 68] width 95 height 22
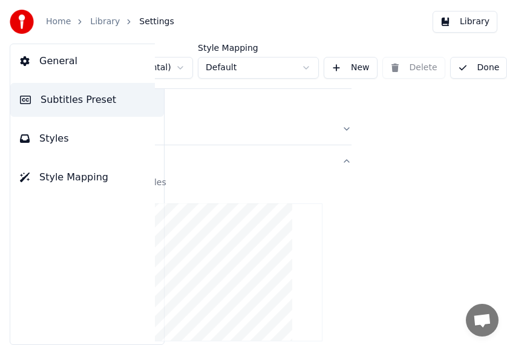
scroll to position [0, 153]
click at [464, 70] on button "Done" at bounding box center [478, 68] width 57 height 22
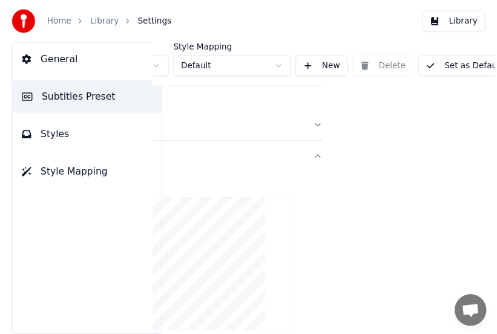
scroll to position [0, 0]
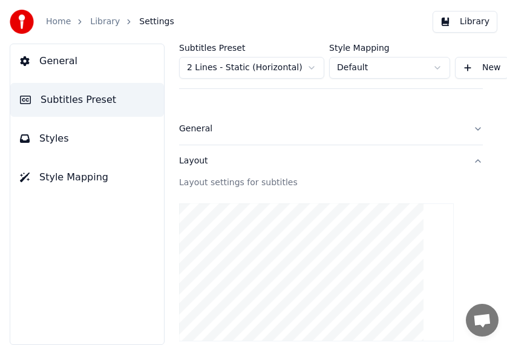
click at [103, 19] on link "Library" at bounding box center [105, 22] width 30 height 12
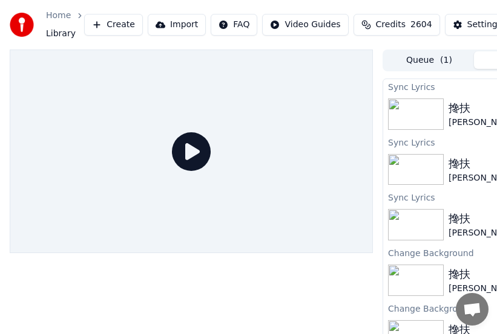
scroll to position [0, 158]
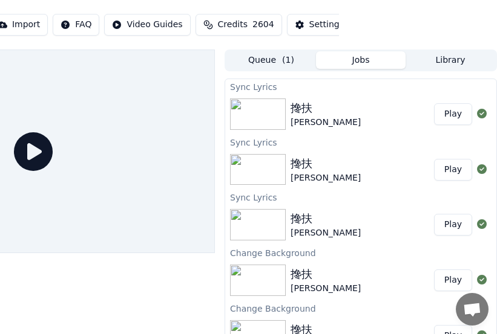
click at [452, 111] on button "Play" at bounding box center [453, 114] width 38 height 22
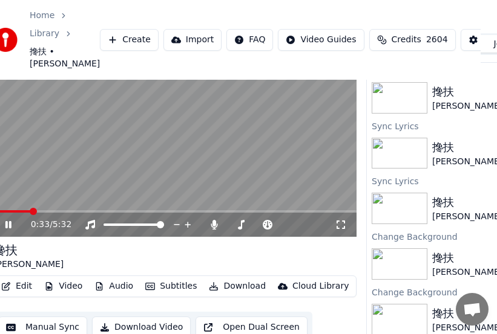
scroll to position [58, 16]
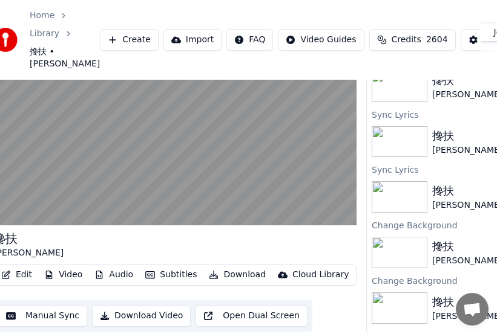
click at [168, 284] on button "Subtitles" at bounding box center [170, 275] width 61 height 17
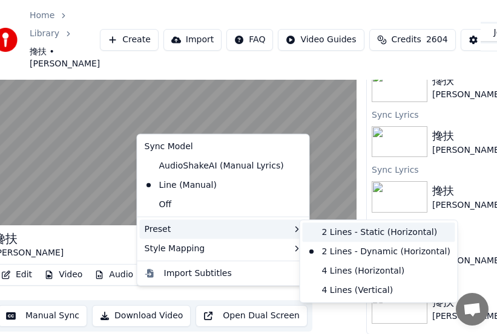
click at [366, 230] on div "2 Lines - Static (Horizontal)" at bounding box center [378, 232] width 152 height 19
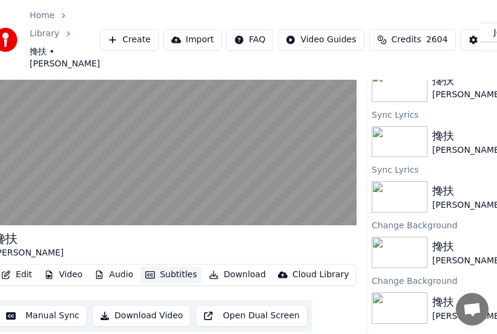
scroll to position [58, 0]
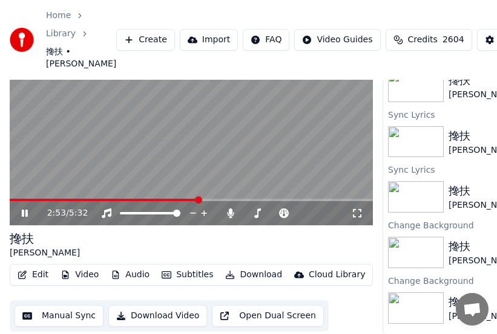
click at [198, 201] on span at bounding box center [191, 200] width 363 height 2
click at [34, 284] on button "Edit" at bounding box center [33, 275] width 41 height 17
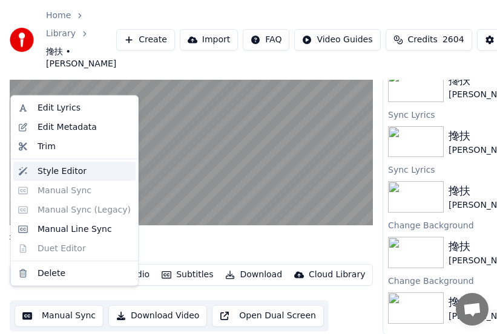
click at [59, 171] on div "Style Editor" at bounding box center [61, 171] width 49 height 12
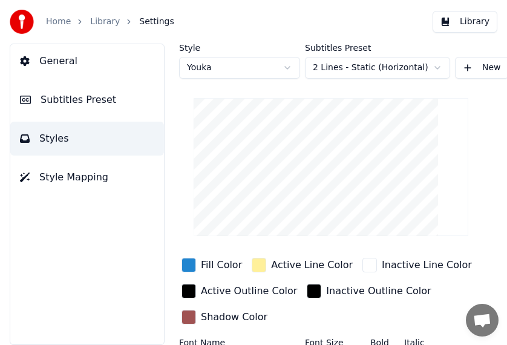
click at [65, 99] on span "Subtitles Preset" at bounding box center [79, 100] width 76 height 15
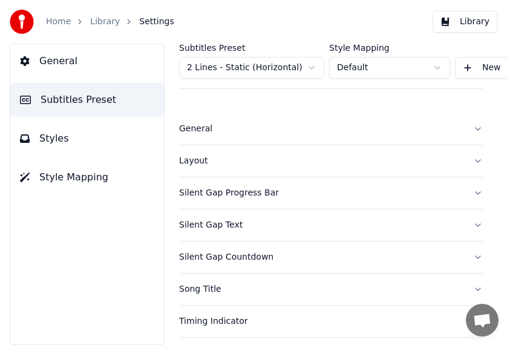
click at [199, 164] on div "Layout" at bounding box center [321, 161] width 284 height 12
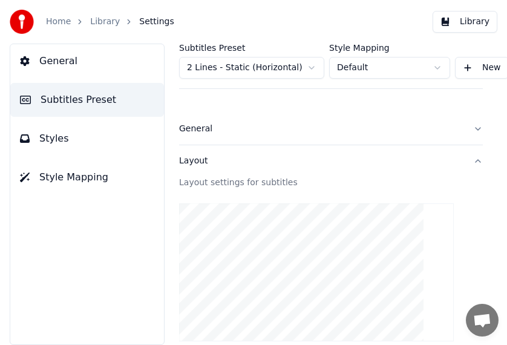
click at [195, 129] on div "General" at bounding box center [321, 129] width 284 height 12
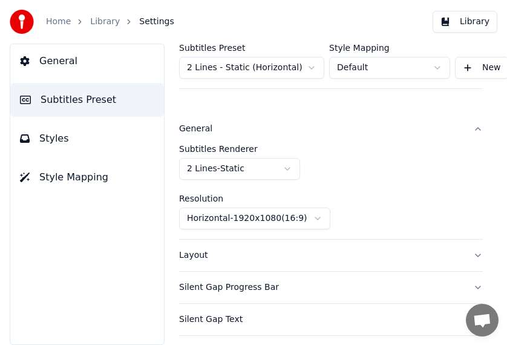
click at [54, 59] on span "General" at bounding box center [58, 61] width 38 height 15
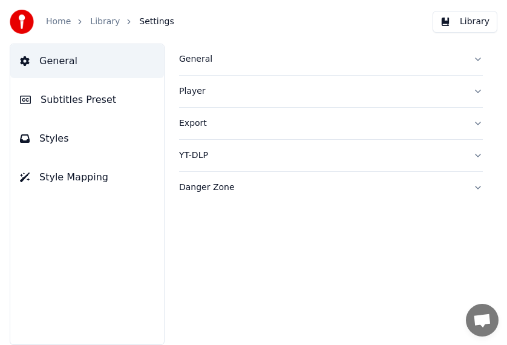
click at [201, 59] on div "General" at bounding box center [321, 59] width 284 height 12
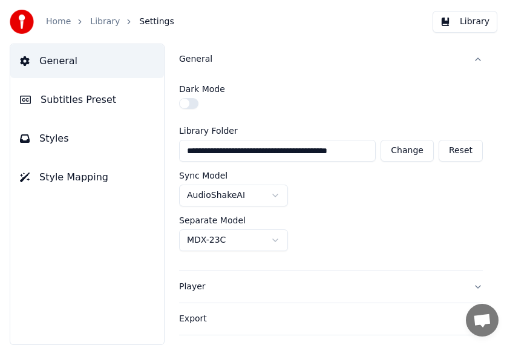
click at [44, 97] on span "Subtitles Preset" at bounding box center [79, 100] width 76 height 15
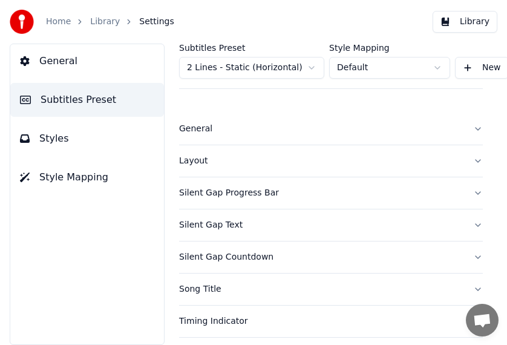
click at [209, 288] on div "Song Title" at bounding box center [321, 289] width 284 height 12
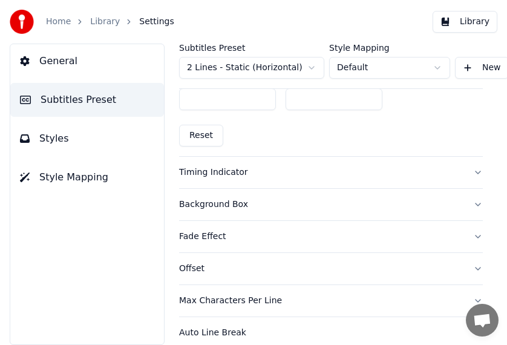
scroll to position [909, 0]
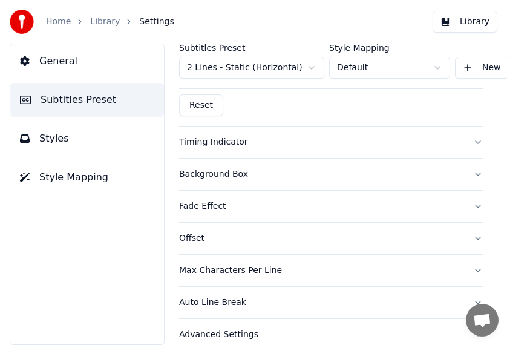
click at [226, 172] on div "Background Box" at bounding box center [321, 174] width 284 height 12
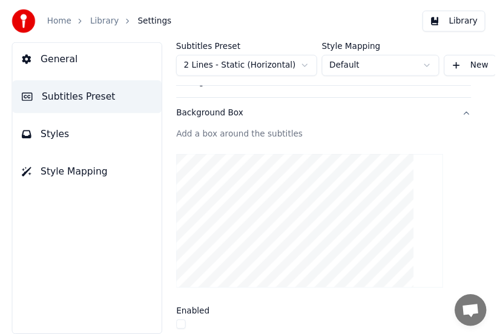
scroll to position [0, 0]
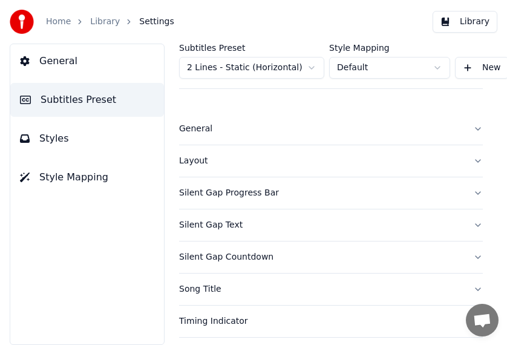
click at [100, 21] on link "Library" at bounding box center [105, 22] width 30 height 12
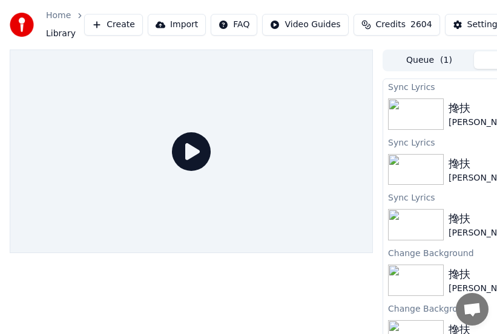
scroll to position [0, 158]
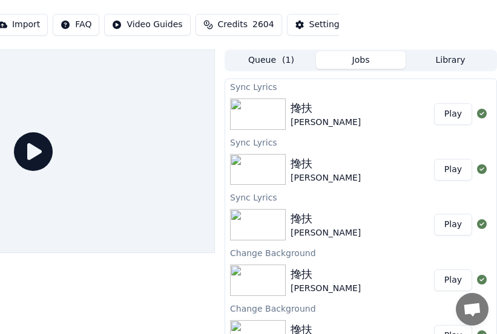
click at [454, 114] on button "Play" at bounding box center [453, 114] width 38 height 22
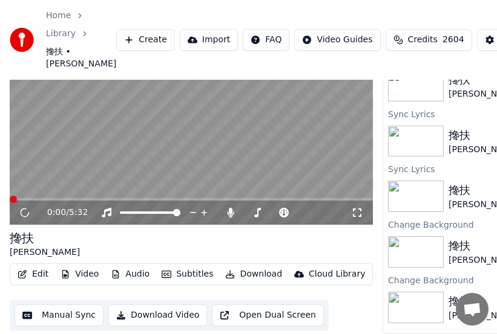
scroll to position [91, 0]
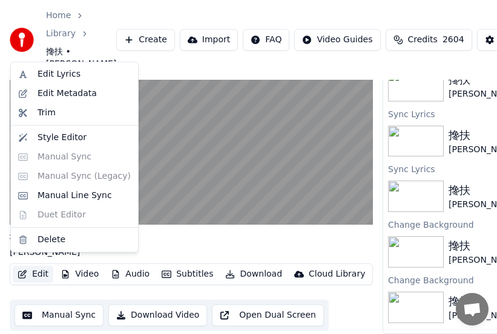
click at [36, 266] on button "Edit" at bounding box center [33, 274] width 41 height 17
click at [53, 138] on div "Style Editor" at bounding box center [61, 138] width 49 height 12
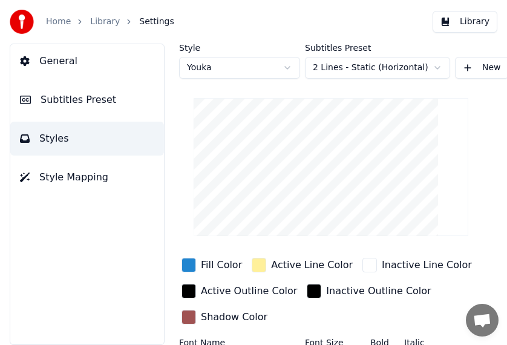
click at [107, 22] on link "Library" at bounding box center [105, 22] width 30 height 12
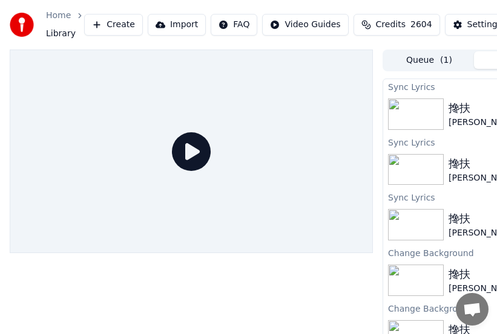
scroll to position [0, 158]
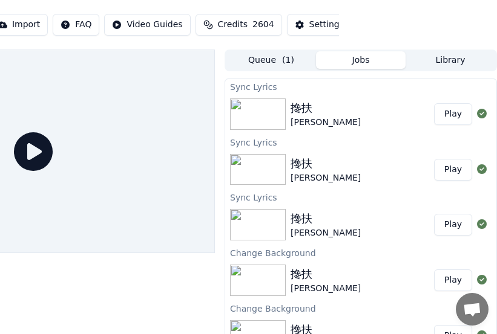
click at [451, 120] on button "Play" at bounding box center [453, 114] width 38 height 22
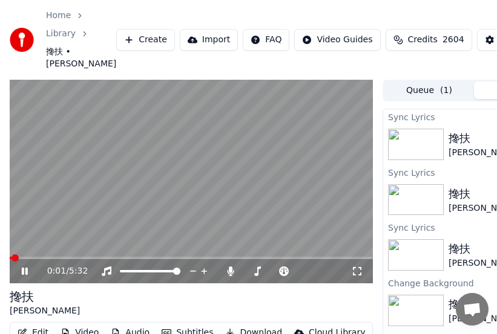
scroll to position [91, 0]
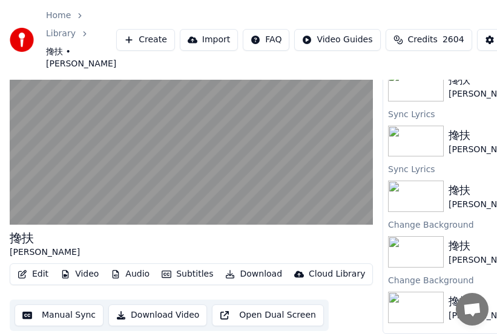
click at [183, 266] on button "Subtitles" at bounding box center [187, 274] width 61 height 17
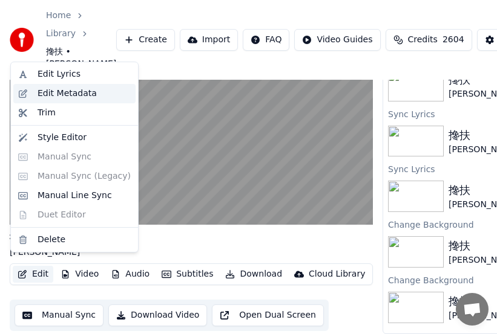
click at [62, 93] on div "Edit Metadata" at bounding box center [66, 94] width 59 height 12
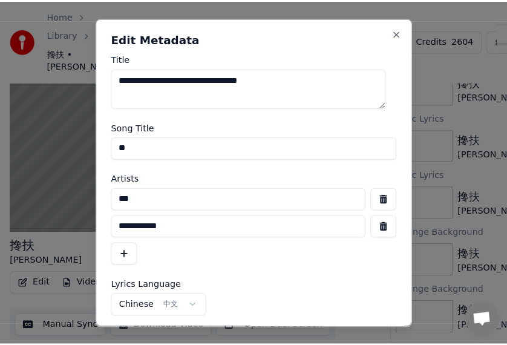
scroll to position [81, 0]
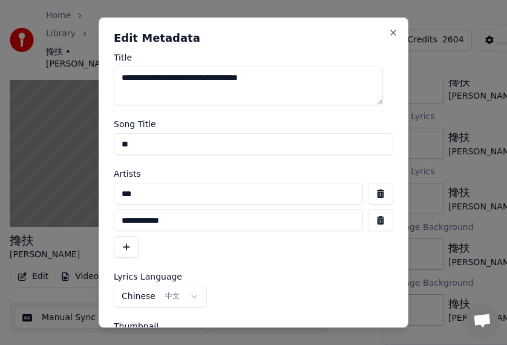
drag, startPoint x: 122, startPoint y: 193, endPoint x: 159, endPoint y: 195, distance: 37.6
click at [159, 195] on input "***" at bounding box center [238, 194] width 249 height 22
type input "**********"
drag, startPoint x: 199, startPoint y: 216, endPoint x: 96, endPoint y: 217, distance: 102.8
click at [96, 217] on body "**********" at bounding box center [248, 115] width 497 height 345
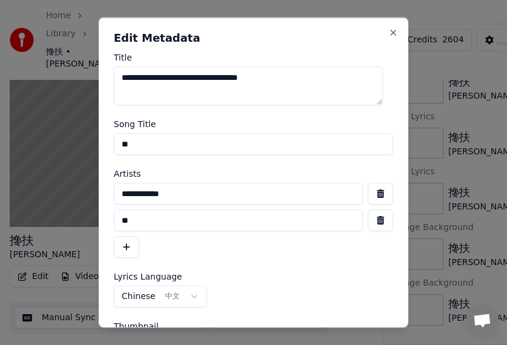
type input "*"
type input "*********"
click at [149, 192] on input "**********" at bounding box center [238, 194] width 249 height 22
click at [198, 195] on input "**********" at bounding box center [238, 194] width 249 height 22
type input "**********"
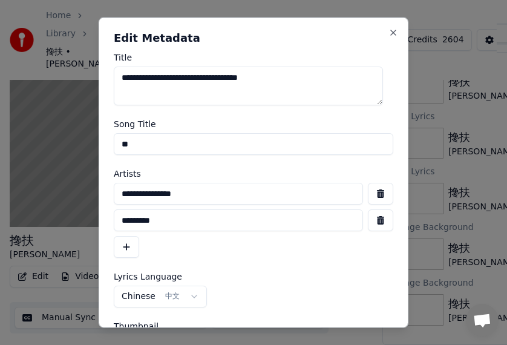
click at [254, 253] on div "**********" at bounding box center [253, 220] width 279 height 75
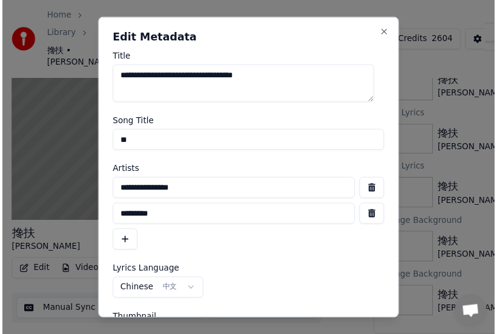
scroll to position [80, 0]
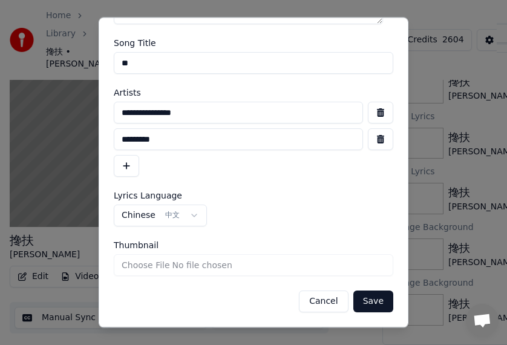
click at [362, 304] on button "Save" at bounding box center [373, 302] width 40 height 22
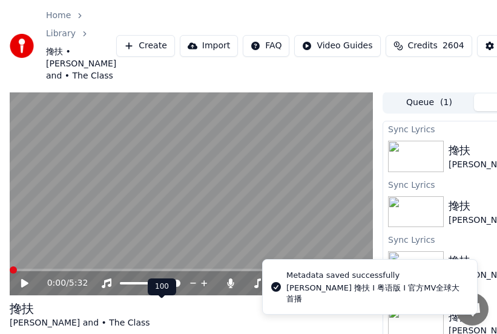
scroll to position [0, 0]
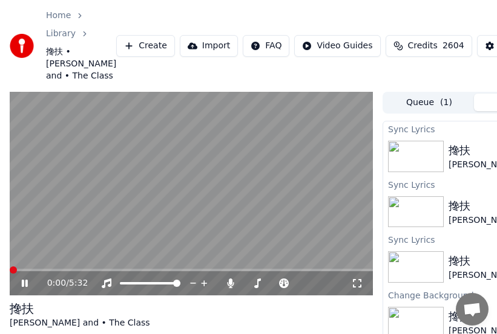
click at [10, 274] on span at bounding box center [13, 270] width 7 height 7
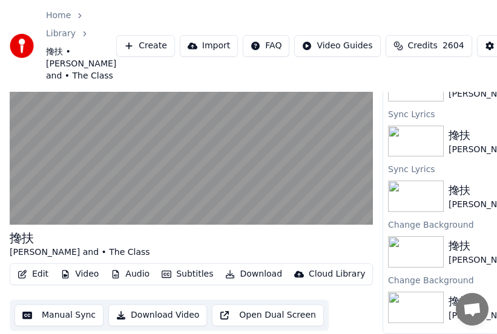
click at [41, 267] on button "Edit" at bounding box center [33, 274] width 41 height 17
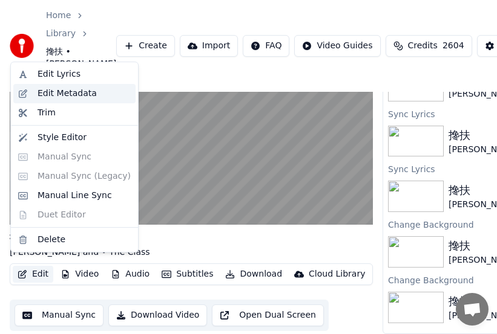
click at [74, 94] on div "Edit Metadata" at bounding box center [66, 94] width 59 height 12
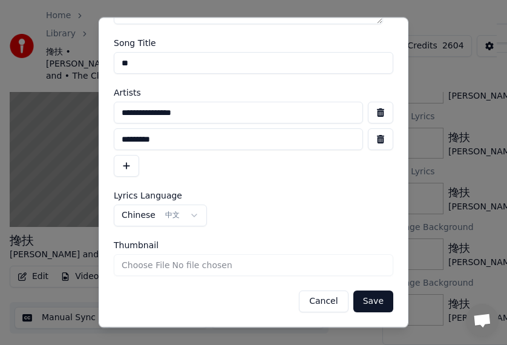
scroll to position [0, 0]
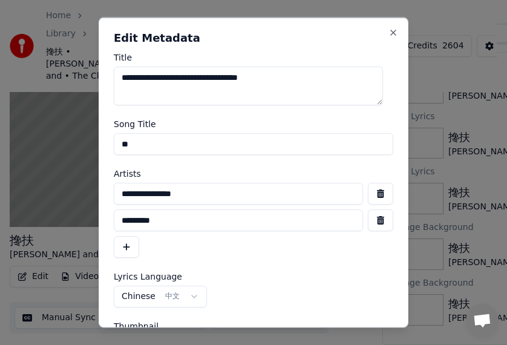
click at [145, 196] on input "**********" at bounding box center [238, 194] width 249 height 22
click at [192, 193] on input "**********" at bounding box center [238, 194] width 249 height 22
type input "**********"
drag, startPoint x: 168, startPoint y: 223, endPoint x: 94, endPoint y: 222, distance: 73.8
click at [94, 222] on body "**********" at bounding box center [248, 103] width 497 height 345
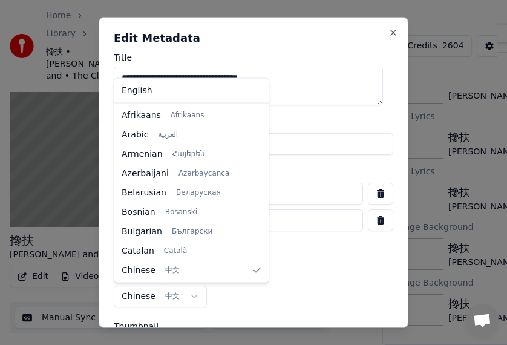
click at [191, 296] on button "Chinese 中文" at bounding box center [160, 296] width 93 height 22
click at [341, 271] on div at bounding box center [253, 172] width 507 height 345
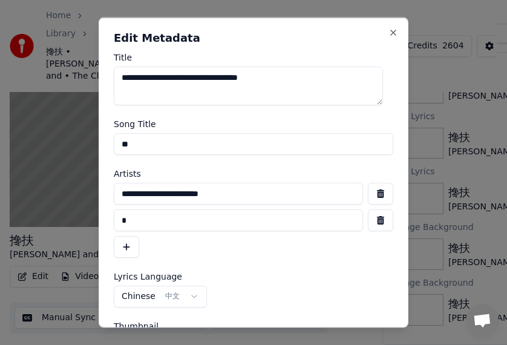
drag, startPoint x: 163, startPoint y: 189, endPoint x: 110, endPoint y: 194, distance: 52.9
click at [94, 208] on body "**********" at bounding box center [248, 103] width 497 height 345
drag, startPoint x: 155, startPoint y: 192, endPoint x: 163, endPoint y: 192, distance: 8.5
click at [163, 192] on input "**********" at bounding box center [238, 194] width 249 height 22
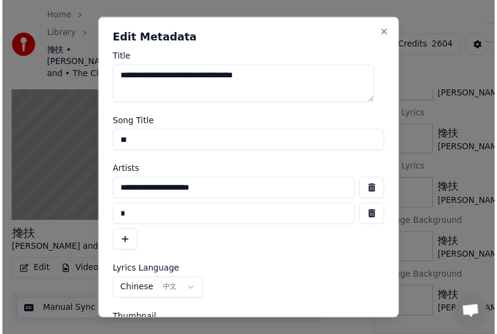
scroll to position [80, 0]
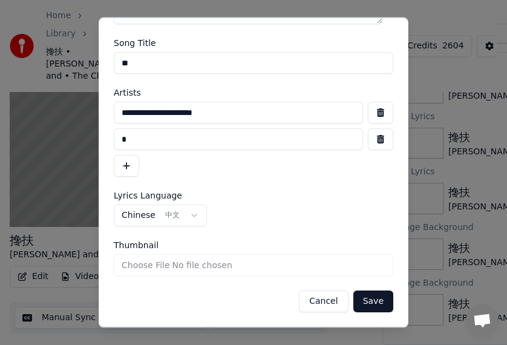
type input "**********"
click at [362, 304] on button "Save" at bounding box center [373, 302] width 40 height 22
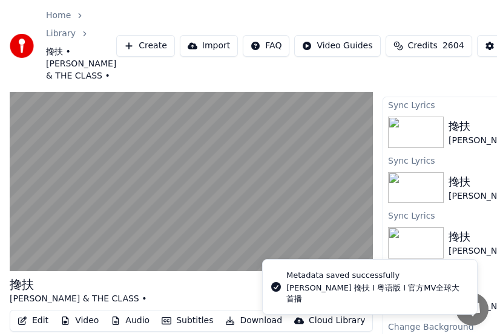
scroll to position [0, 0]
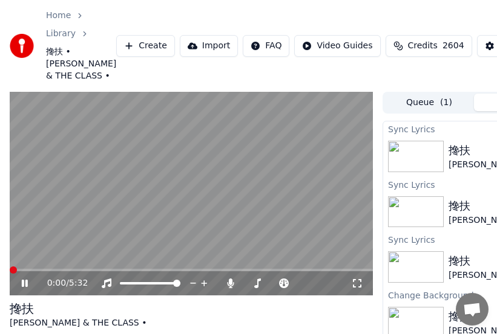
click at [10, 274] on span at bounding box center [13, 270] width 7 height 7
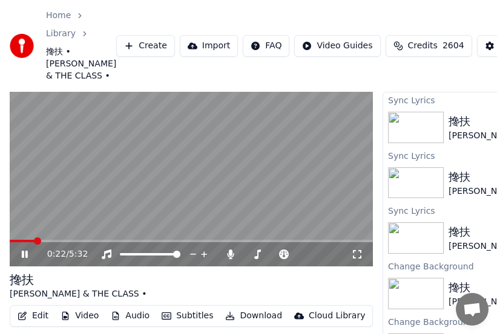
scroll to position [103, 0]
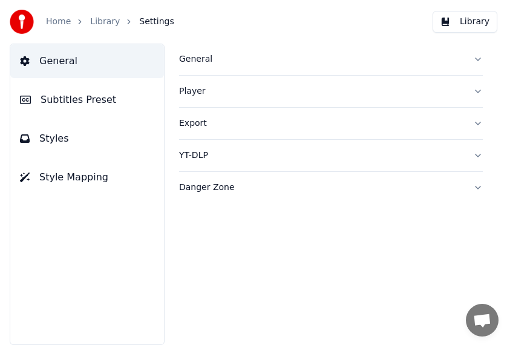
click at [87, 100] on span "Subtitles Preset" at bounding box center [79, 100] width 76 height 15
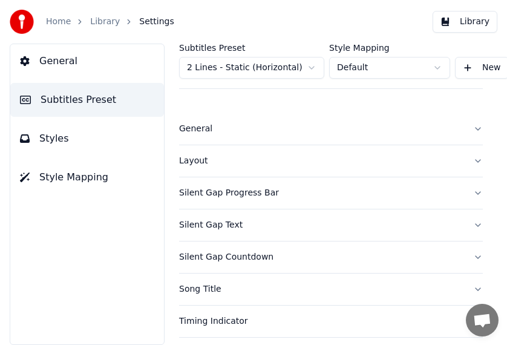
click at [209, 290] on div "Song Title" at bounding box center [321, 289] width 284 height 12
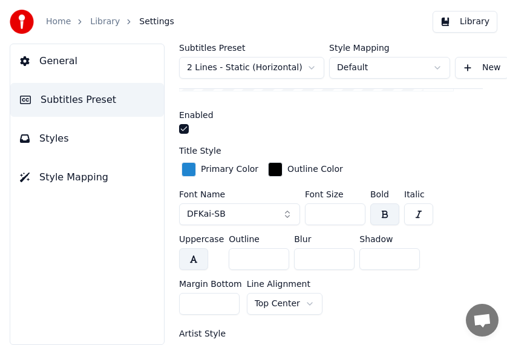
scroll to position [380, 0]
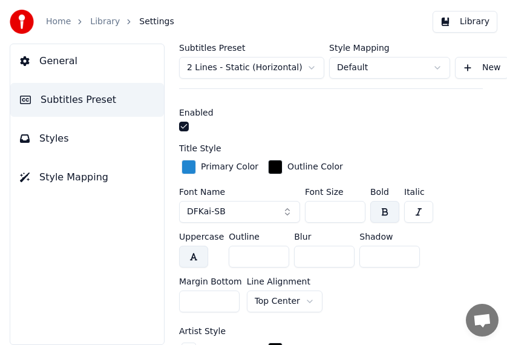
drag, startPoint x: 314, startPoint y: 210, endPoint x: 330, endPoint y: 210, distance: 15.7
click at [330, 210] on input "**" at bounding box center [335, 212] width 60 height 22
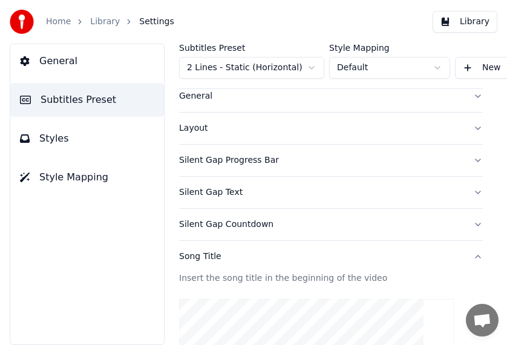
scroll to position [33, 186]
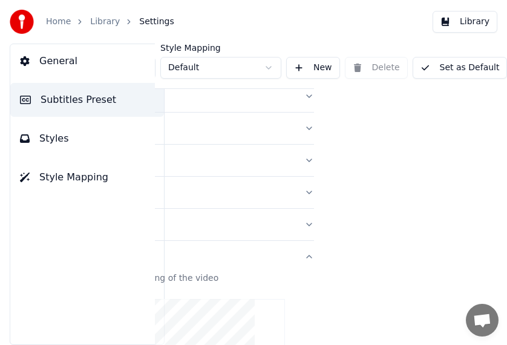
type input "***"
click at [458, 66] on button "Set as Default" at bounding box center [459, 68] width 95 height 22
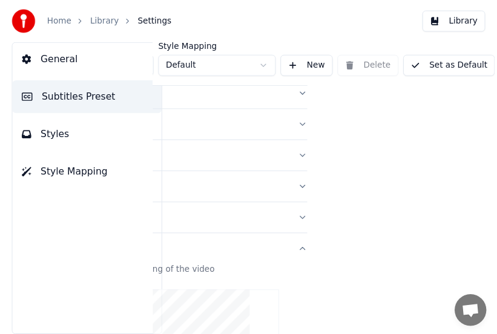
scroll to position [33, 153]
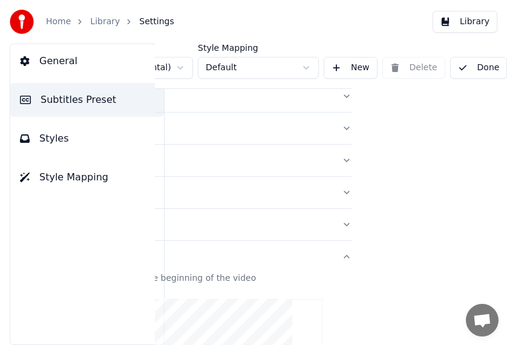
click at [458, 66] on button "Done" at bounding box center [478, 68] width 57 height 22
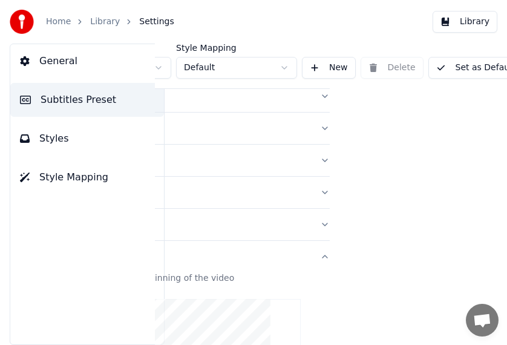
click at [101, 22] on link "Library" at bounding box center [105, 22] width 30 height 12
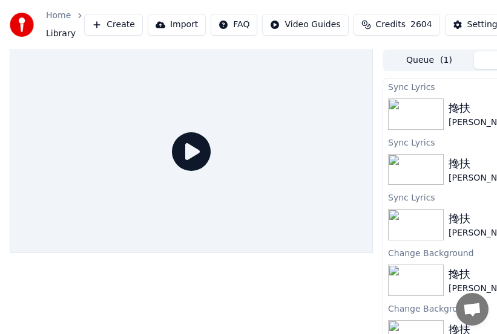
scroll to position [0, 158]
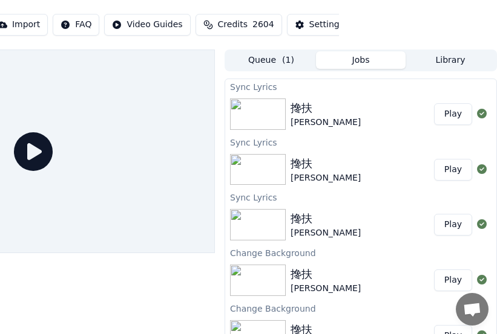
click at [451, 114] on button "Play" at bounding box center [453, 114] width 38 height 22
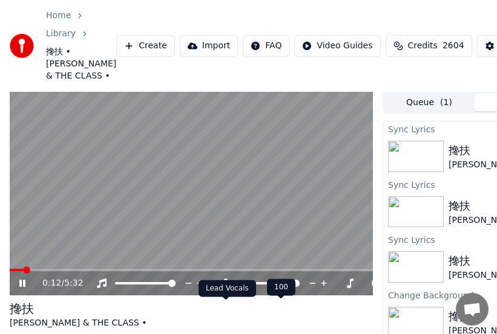
click at [226, 288] on icon at bounding box center [226, 284] width 7 height 10
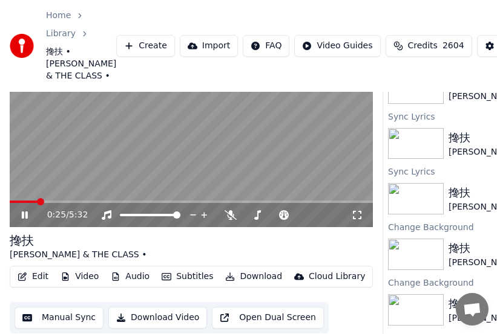
scroll to position [99, 0]
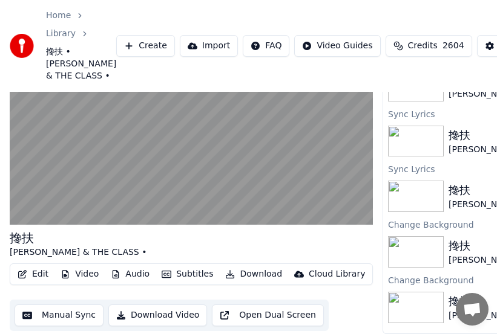
click at [252, 270] on button "Download" at bounding box center [253, 274] width 67 height 17
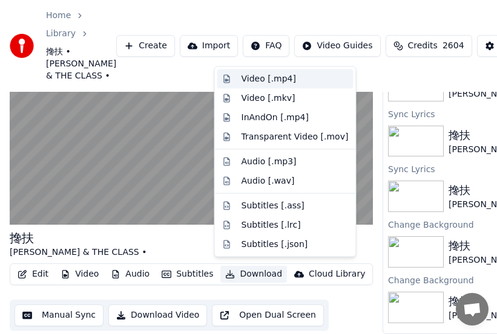
click at [258, 76] on div "Video [.mp4]" at bounding box center [268, 79] width 54 height 12
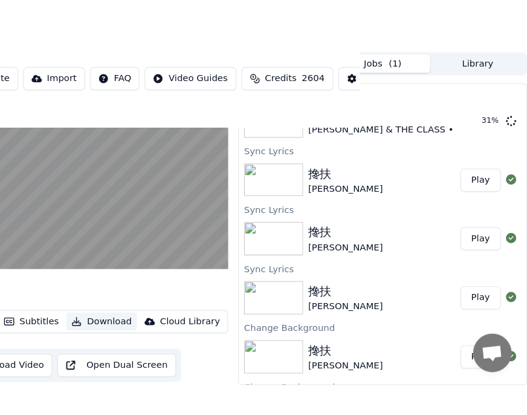
scroll to position [91, 127]
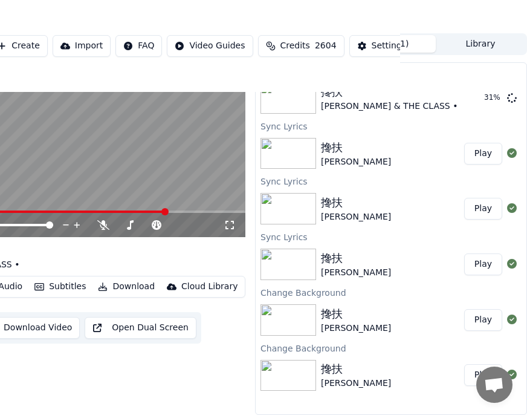
click at [229, 220] on icon at bounding box center [230, 225] width 12 height 10
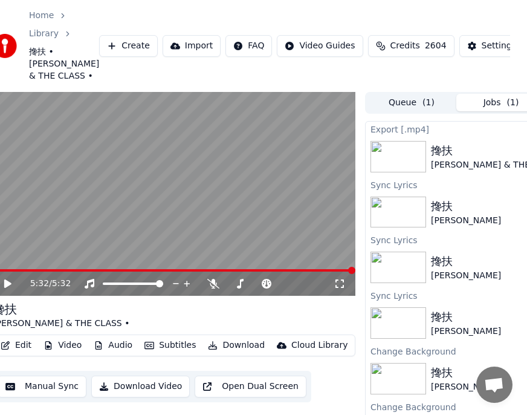
scroll to position [0, 127]
